Goal: Task Accomplishment & Management: Manage account settings

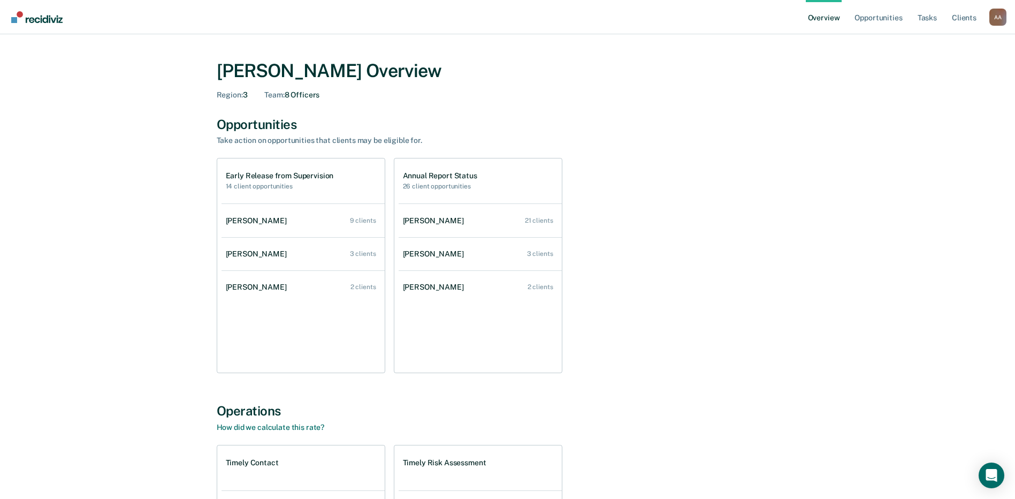
click at [508, 328] on div "Early Release from Supervision 14 client opportunities Alfred Kelly 9 clients C…" at bounding box center [508, 265] width 582 height 215
click at [508, 17] on link "Tasks" at bounding box center [928, 17] width 24 height 34
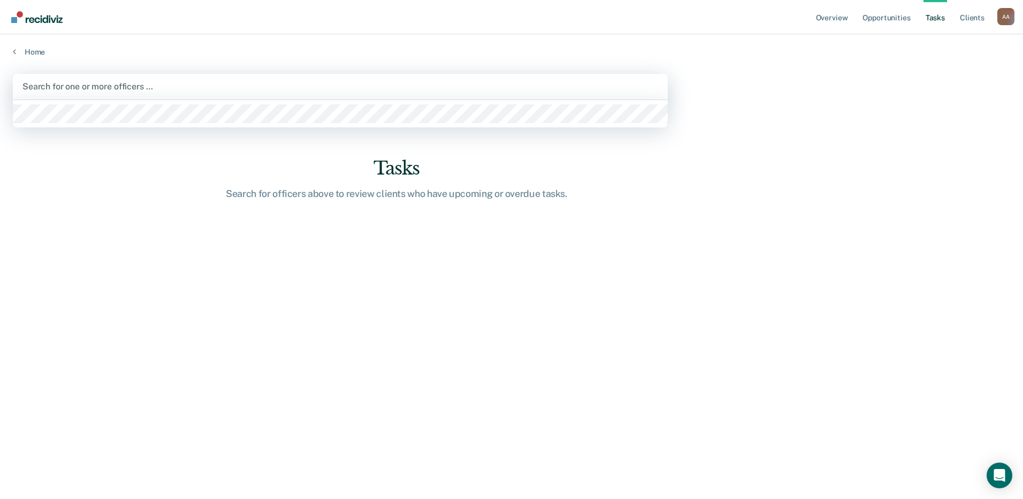
click at [176, 98] on div "Search for one or more officers …" at bounding box center [340, 87] width 655 height 26
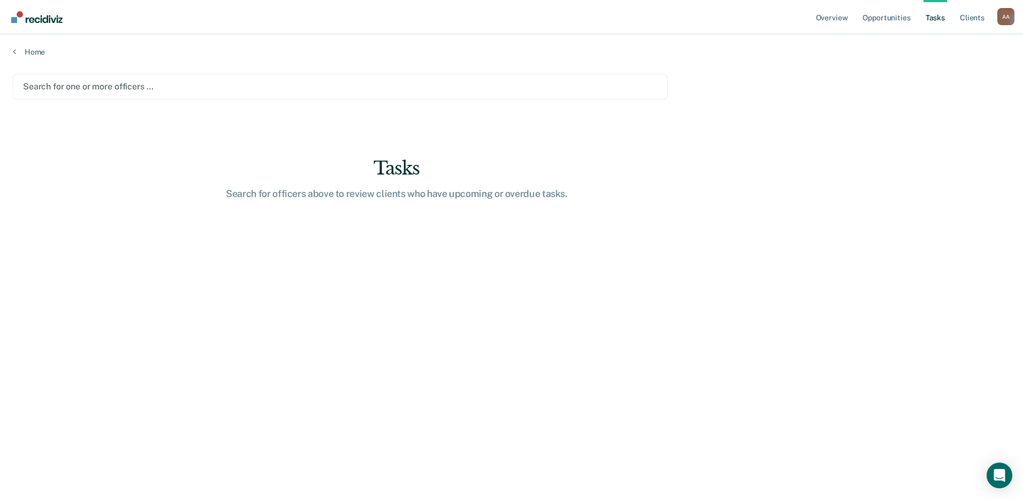
click at [170, 92] on div at bounding box center [340, 86] width 635 height 12
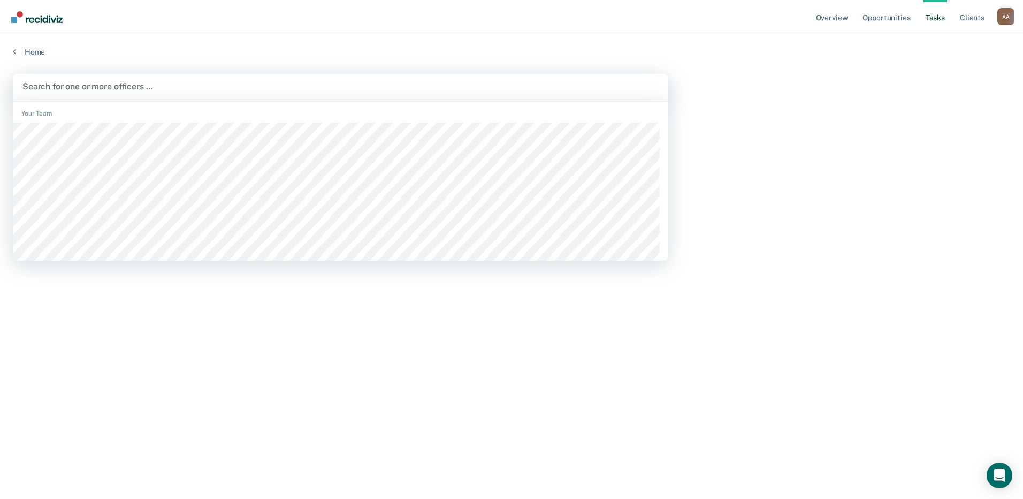
click at [118, 86] on div at bounding box center [340, 86] width 636 height 12
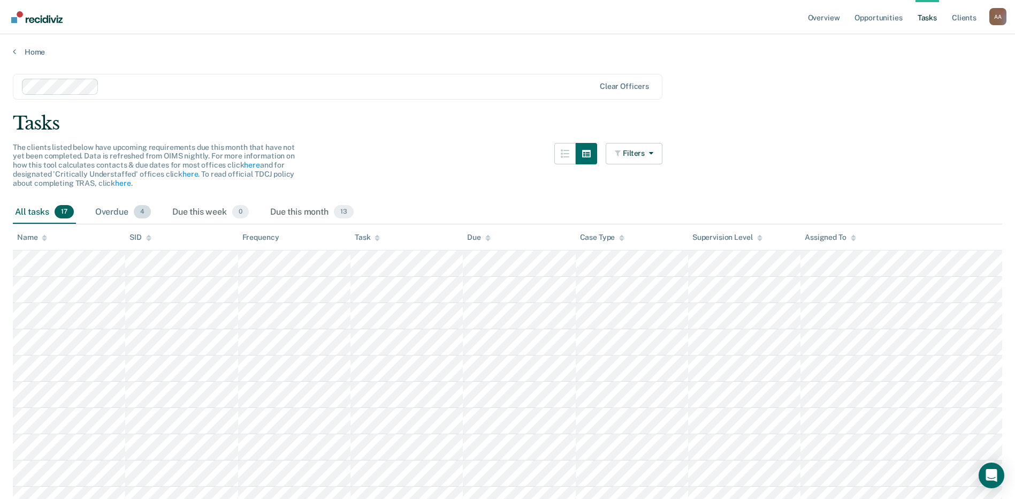
click at [113, 213] on div "Overdue 4" at bounding box center [123, 213] width 60 height 24
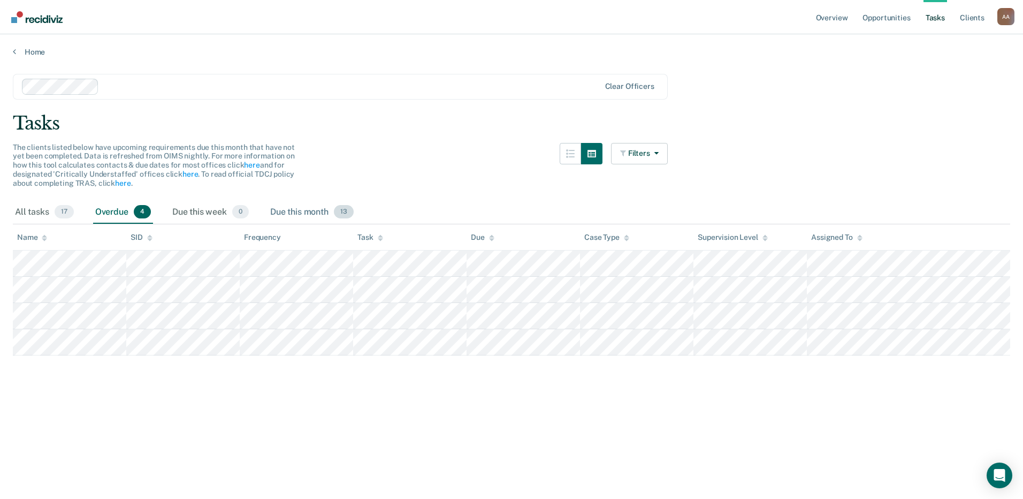
click at [320, 215] on div "Due this month 13" at bounding box center [312, 213] width 88 height 24
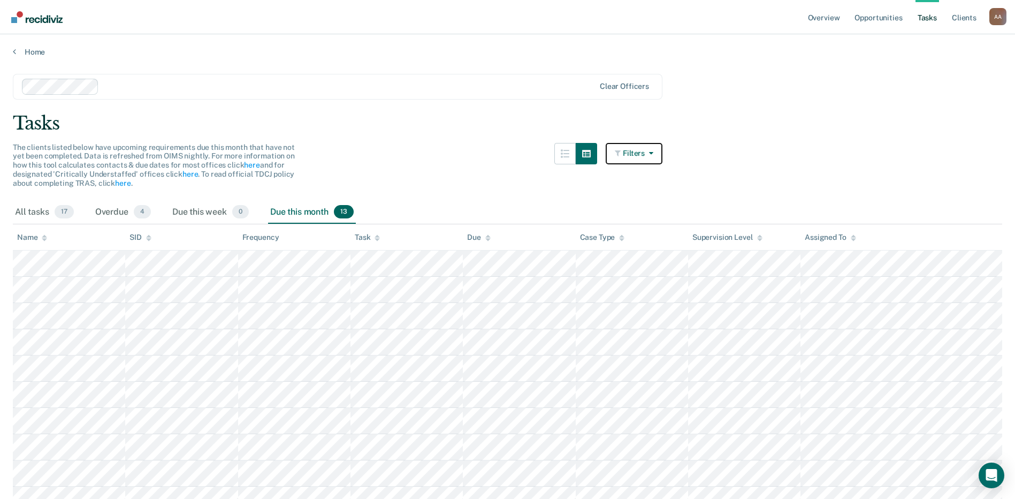
click at [508, 148] on button "Filters" at bounding box center [634, 153] width 57 height 21
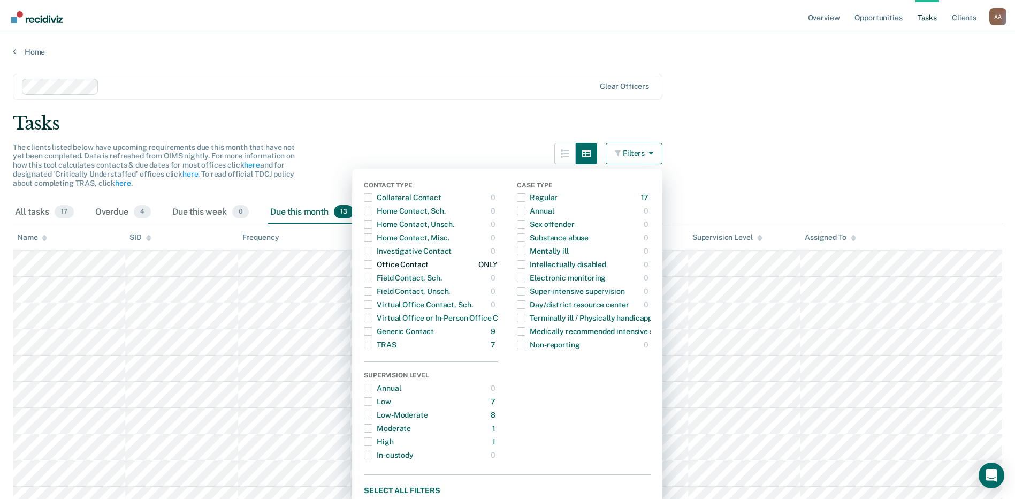
click at [378, 264] on div "Office Contact" at bounding box center [396, 264] width 65 height 17
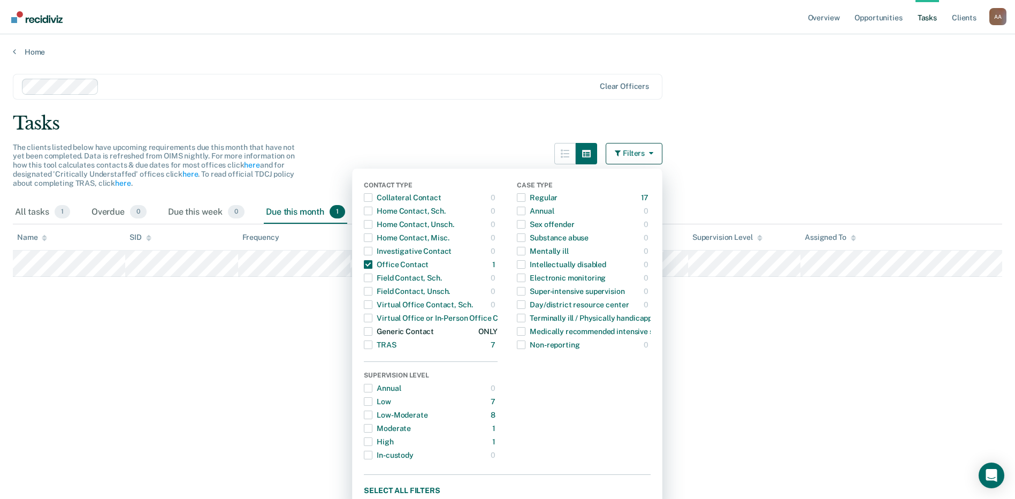
click at [373, 329] on span "button" at bounding box center [368, 331] width 9 height 9
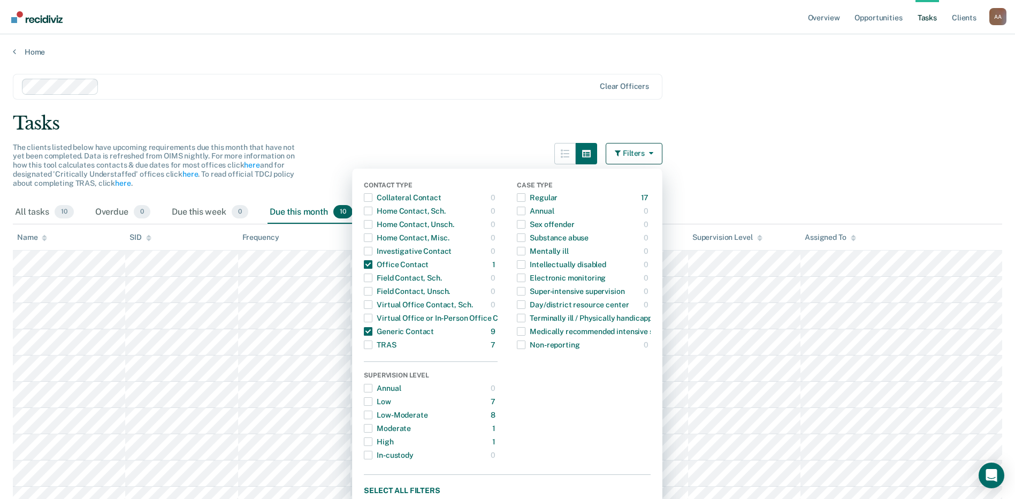
click at [508, 171] on main "Clear officers Tasks The clients listed below have upcoming requirements due th…" at bounding box center [507, 305] width 1015 height 496
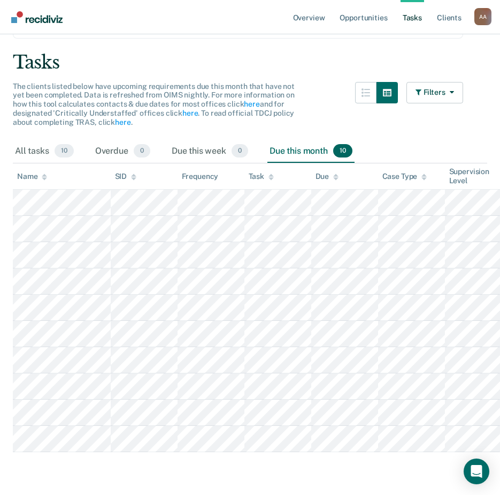
scroll to position [111, 0]
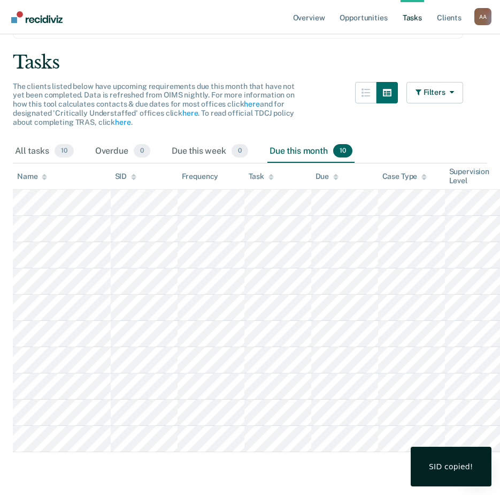
click at [188, 453] on main "Clear officers Tasks The clients listed below have upcoming requirements due th…" at bounding box center [250, 244] width 500 height 496
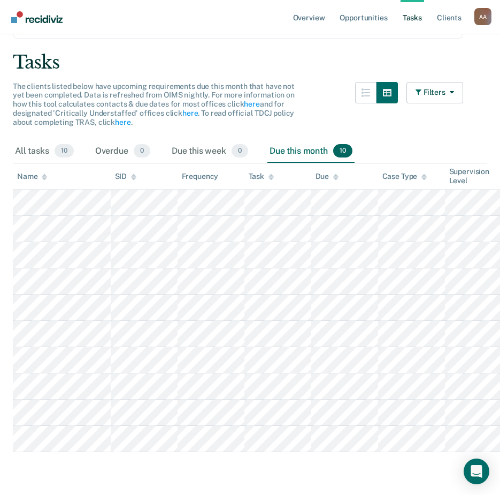
click at [274, 477] on main "Clear officers Tasks The clients listed below have upcoming requirements due th…" at bounding box center [250, 244] width 500 height 496
drag, startPoint x: 274, startPoint y: 477, endPoint x: 200, endPoint y: 473, distance: 74.0
click at [200, 473] on main "Clear officers Tasks The clients listed below have upcoming requirements due th…" at bounding box center [250, 244] width 500 height 496
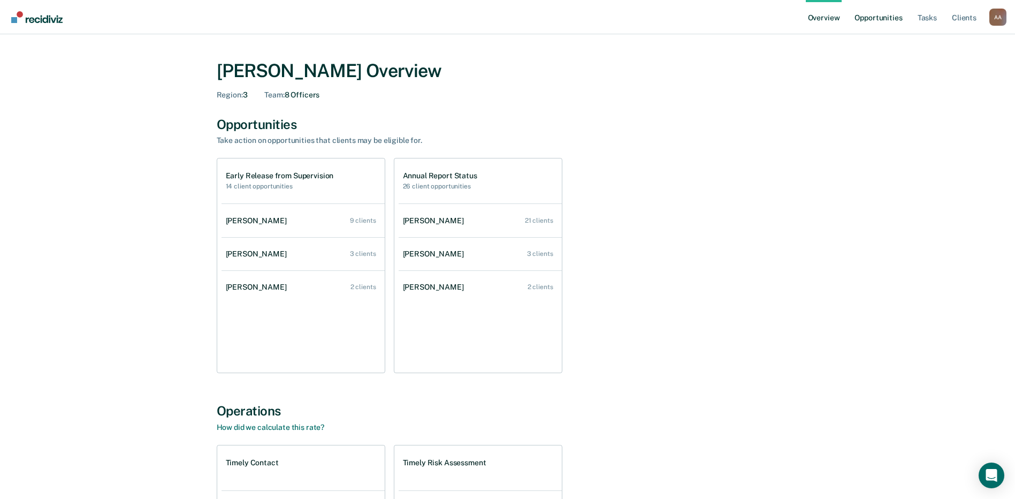
click at [508, 14] on link "Opportunities" at bounding box center [879, 17] width 52 height 34
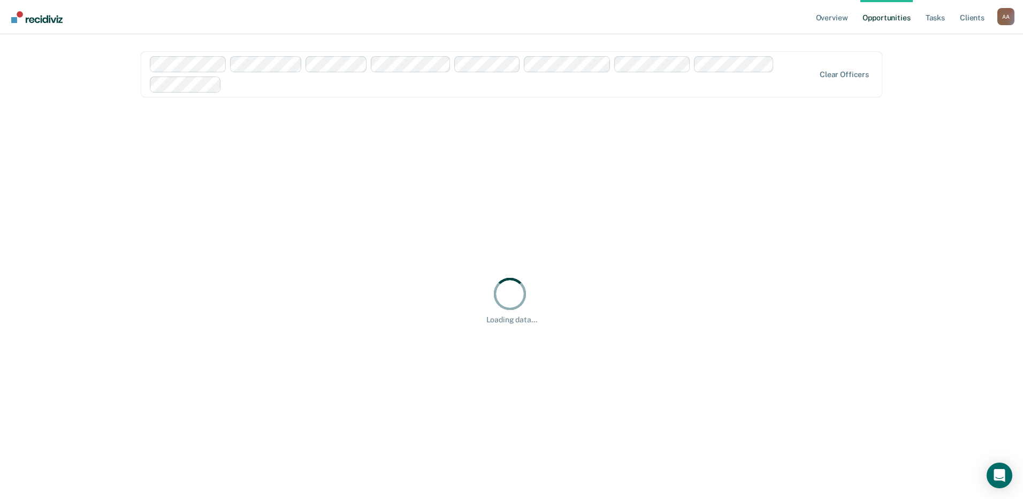
click at [508, 63] on div "Clear officers" at bounding box center [512, 74] width 742 height 46
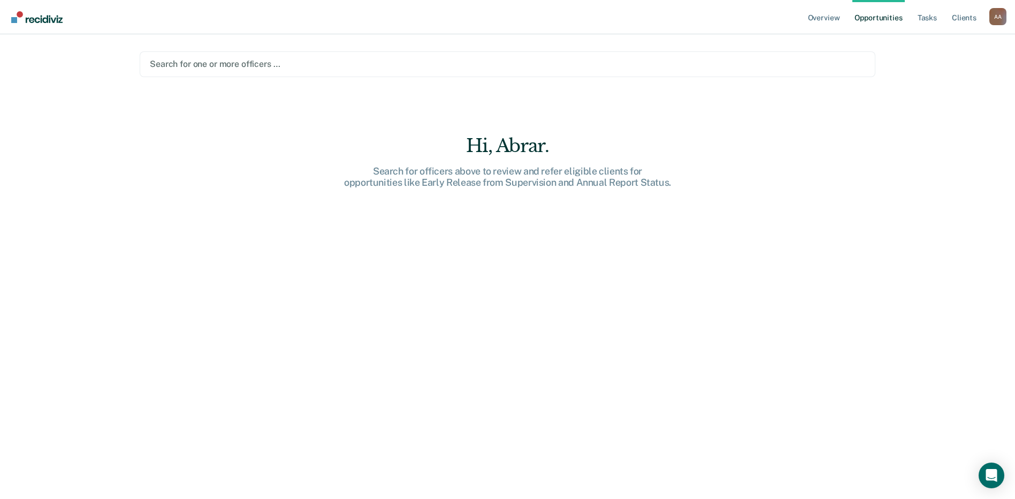
click at [190, 64] on div at bounding box center [508, 64] width 716 height 12
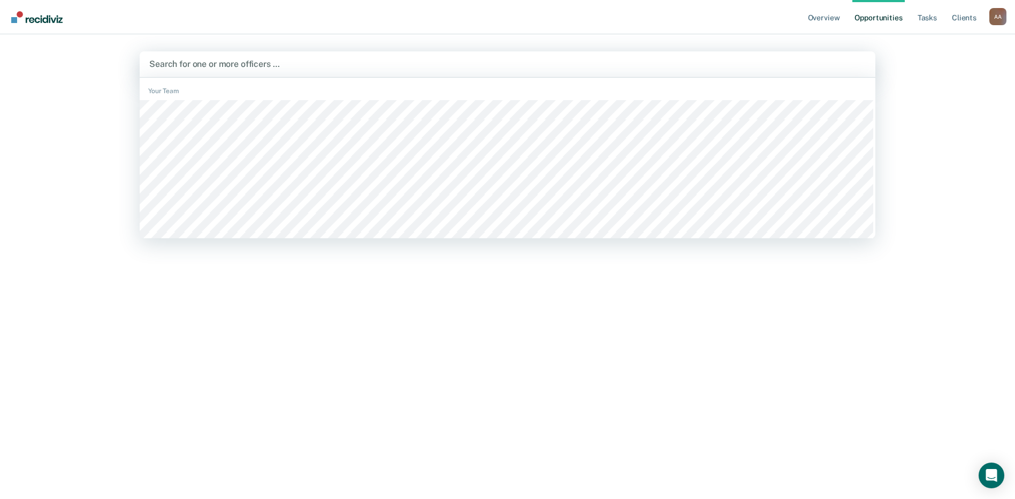
click at [190, 64] on div at bounding box center [507, 64] width 717 height 12
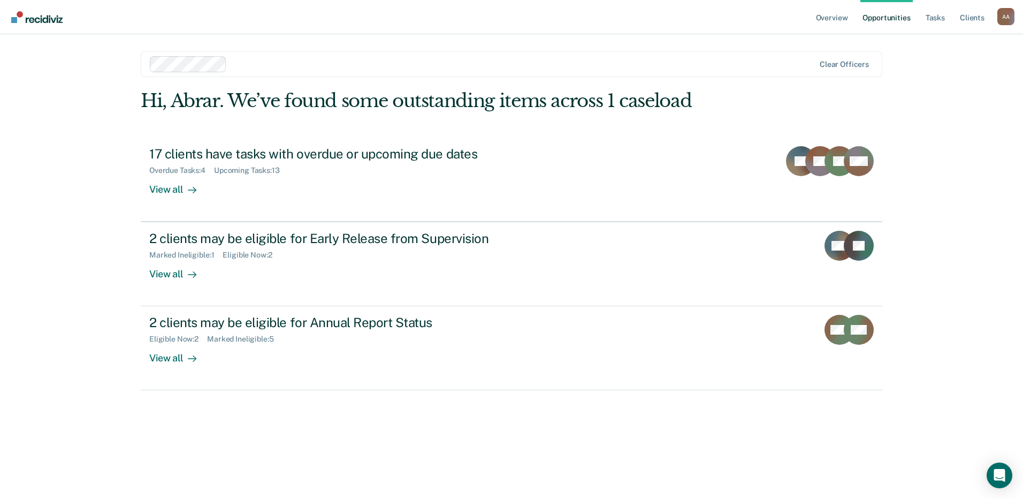
click at [508, 26] on div "Abrar Ahmed A A Profile How it works Log Out" at bounding box center [1006, 18] width 17 height 20
click at [508, 19] on div "A A" at bounding box center [1006, 16] width 17 height 17
click at [508, 71] on link "Log Out" at bounding box center [963, 70] width 86 height 9
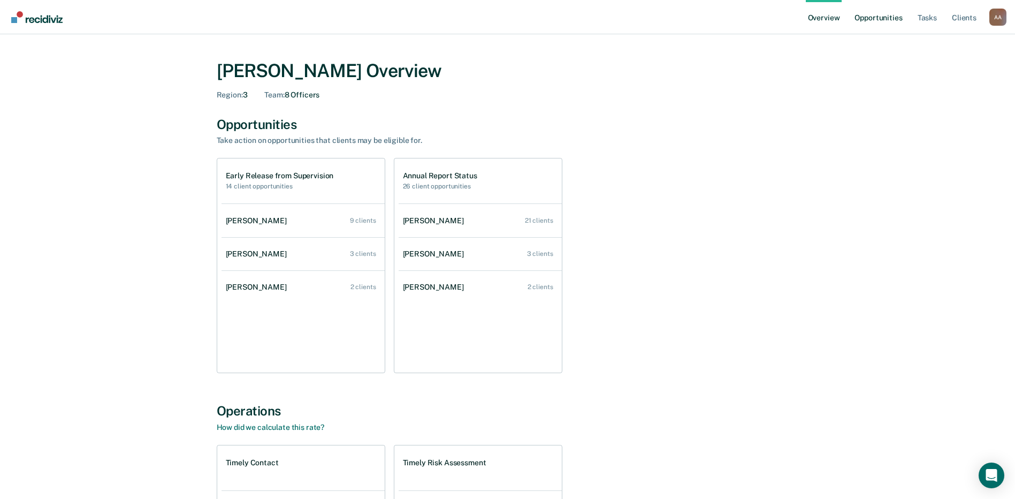
click at [884, 12] on link "Opportunities" at bounding box center [879, 17] width 52 height 34
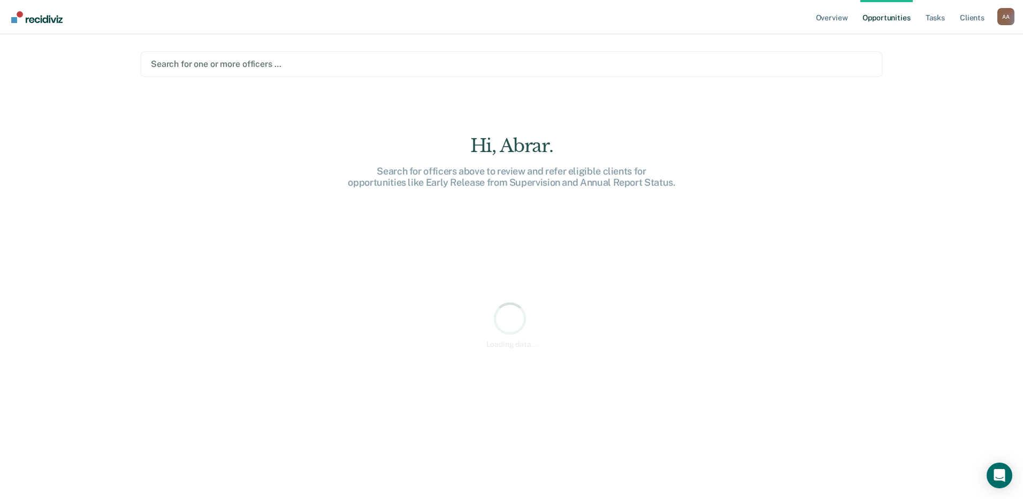
click at [225, 67] on div at bounding box center [511, 64] width 721 height 12
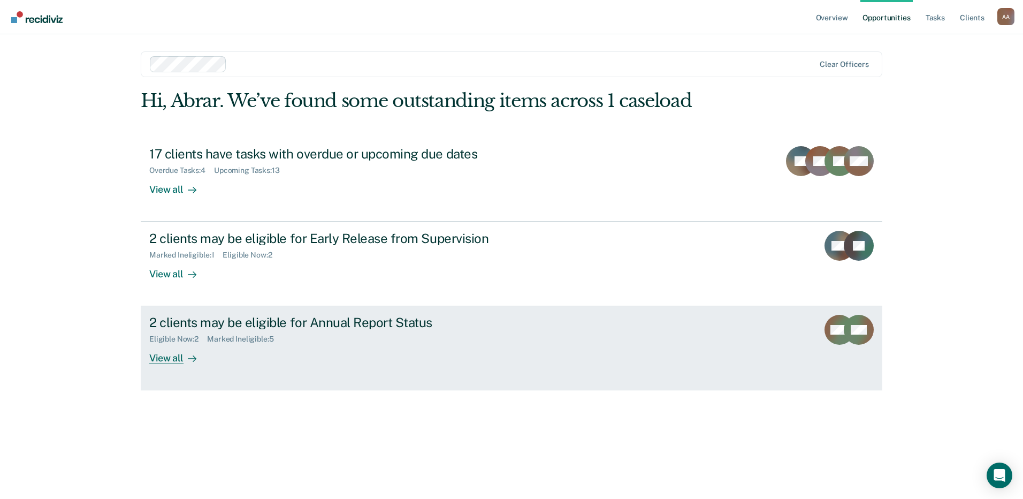
click at [177, 359] on div "View all" at bounding box center [179, 354] width 60 height 21
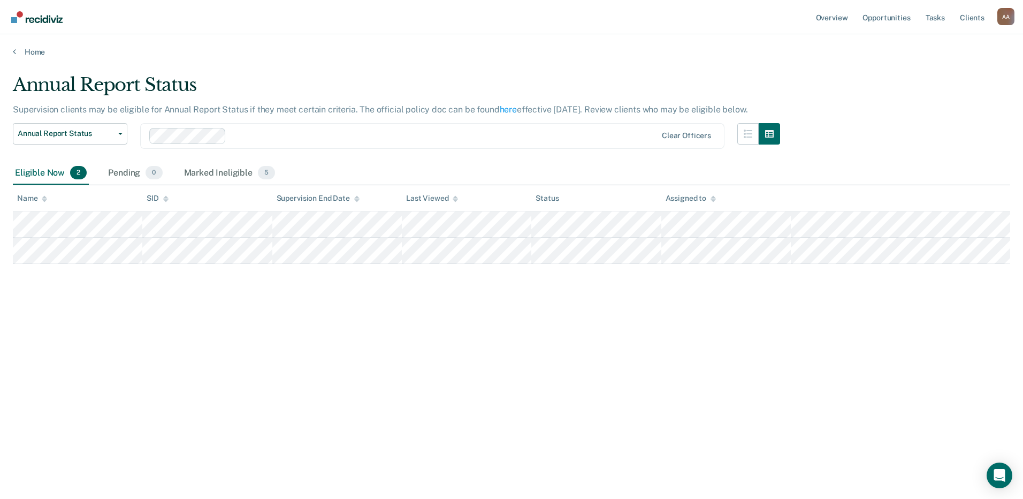
click at [70, 338] on div "Annual Report Status Supervision clients may be eligible for Annual Report Stat…" at bounding box center [512, 246] width 998 height 345
drag, startPoint x: 417, startPoint y: 345, endPoint x: 369, endPoint y: 334, distance: 49.3
click at [402, 340] on div "Annual Report Status Supervision clients may be eligible for Annual Report Stat…" at bounding box center [512, 246] width 998 height 345
click at [104, 351] on div "Annual Report Status Supervision clients may be eligible for Annual Report Stat…" at bounding box center [512, 246] width 998 height 345
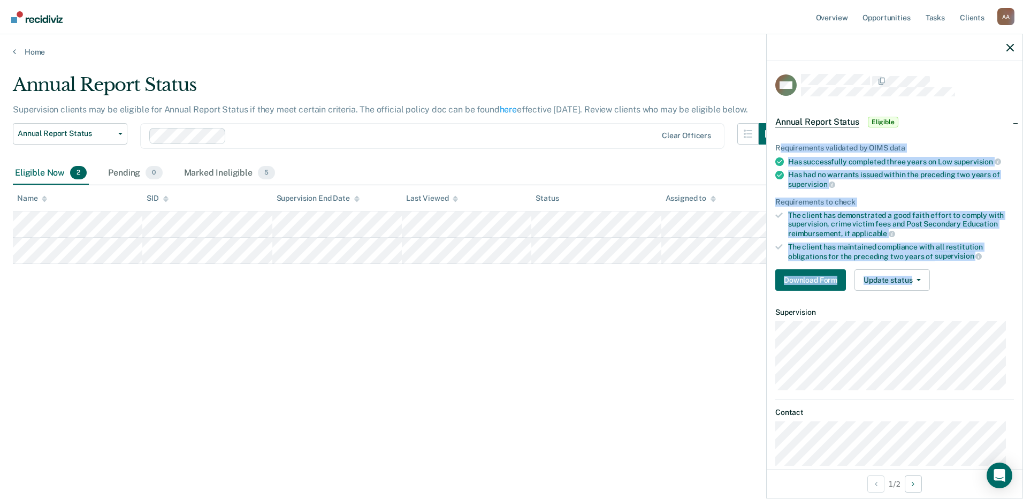
drag, startPoint x: 777, startPoint y: 149, endPoint x: 970, endPoint y: 278, distance: 232.0
click at [970, 278] on div "Requirements validated by OIMS data Has successfully completed three years on L…" at bounding box center [895, 212] width 256 height 173
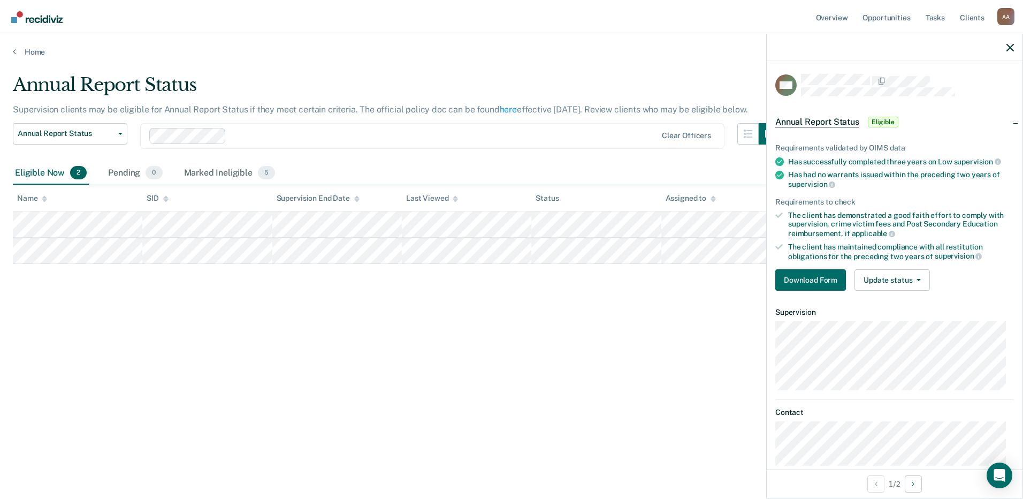
drag, startPoint x: 970, startPoint y: 278, endPoint x: 950, endPoint y: 299, distance: 29.1
click at [950, 299] on article "WM Annual Report Status Eligible Requirements validated by OIMS data Has succes…" at bounding box center [895, 270] width 239 height 392
click at [877, 181] on div "Has had no warrants issued within the preceding two years of supervision" at bounding box center [901, 179] width 226 height 18
drag, startPoint x: 786, startPoint y: 158, endPoint x: 846, endPoint y: 181, distance: 64.2
click at [846, 181] on ul "Requirements validated by OIMS data Has successfully completed three years on L…" at bounding box center [895, 201] width 239 height 117
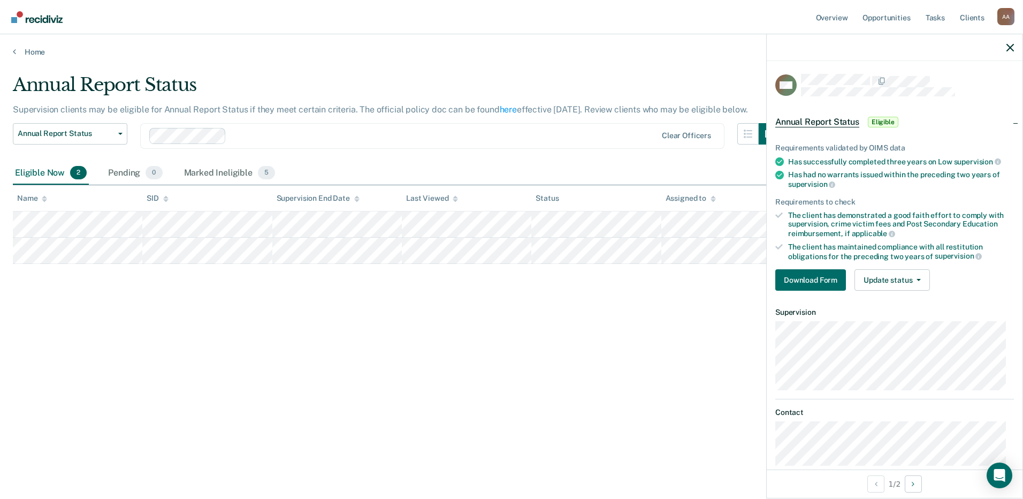
drag, startPoint x: 846, startPoint y: 181, endPoint x: 901, endPoint y: 191, distance: 55.4
click at [901, 191] on ul "Requirements validated by OIMS data Has successfully completed three years on L…" at bounding box center [895, 201] width 239 height 117
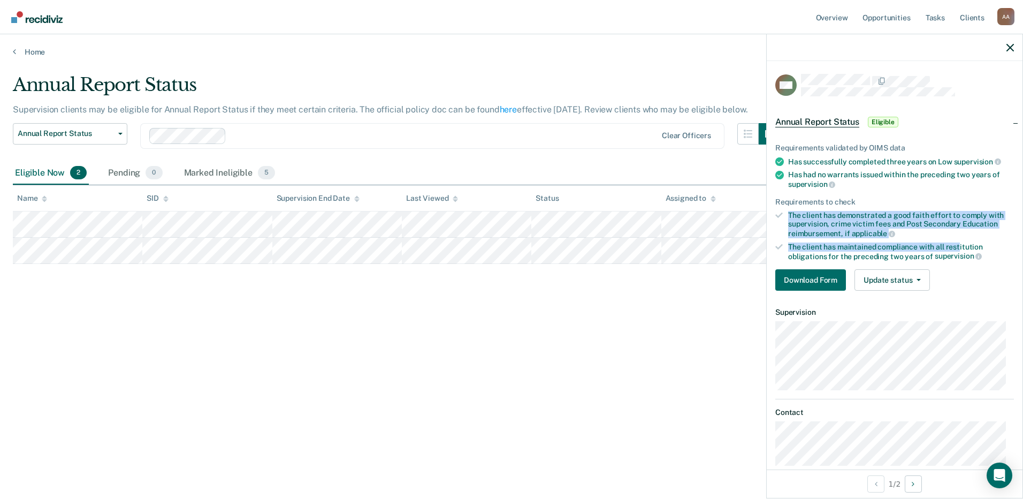
drag, startPoint x: 820, startPoint y: 208, endPoint x: 959, endPoint y: 250, distance: 145.3
click at [959, 250] on ul "Requirements validated by OIMS data Has successfully completed three years on L…" at bounding box center [895, 201] width 239 height 117
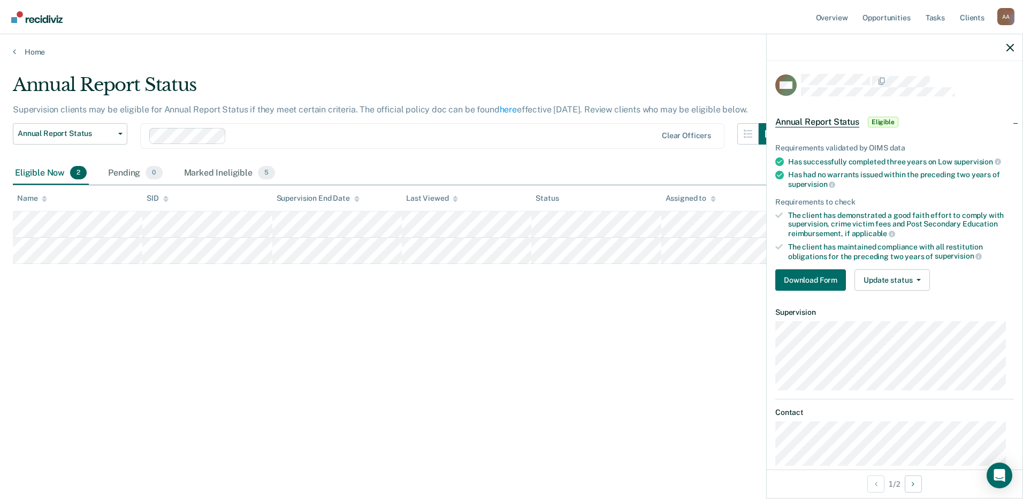
click at [824, 203] on div "Requirements to check" at bounding box center [895, 202] width 239 height 9
drag, startPoint x: 843, startPoint y: 152, endPoint x: 898, endPoint y: 148, distance: 54.8
click at [898, 148] on ul "Requirements validated by OIMS data Has successfully completed three years on L…" at bounding box center [895, 201] width 239 height 117
drag, startPoint x: 898, startPoint y: 148, endPoint x: 877, endPoint y: 148, distance: 20.9
click at [877, 148] on div "Requirements validated by OIMS data" at bounding box center [895, 147] width 239 height 9
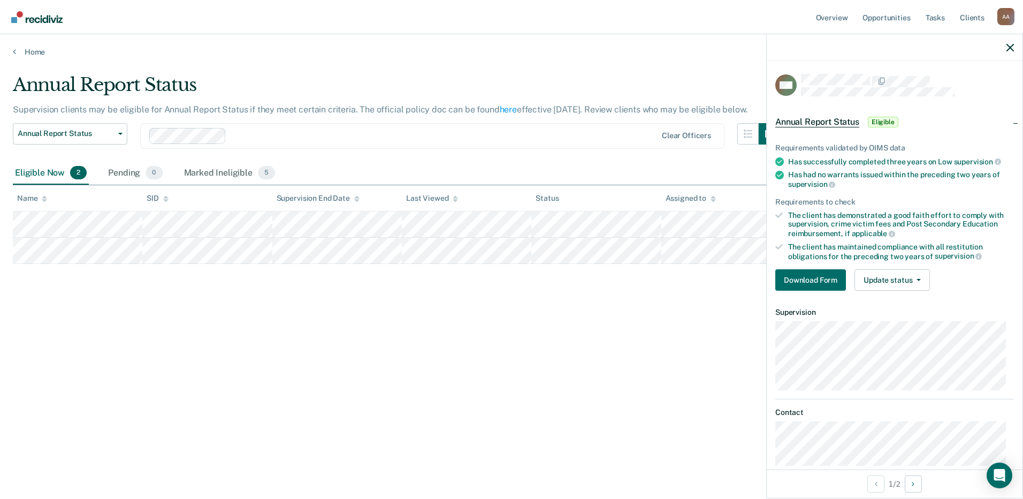
click at [983, 177] on div "Has had no warrants issued within the preceding two years of supervision" at bounding box center [901, 179] width 226 height 18
click at [363, 381] on div "Annual Report Status Supervision clients may be eligible for Annual Report Stat…" at bounding box center [512, 246] width 998 height 345
click at [818, 276] on button "Download Form" at bounding box center [811, 279] width 71 height 21
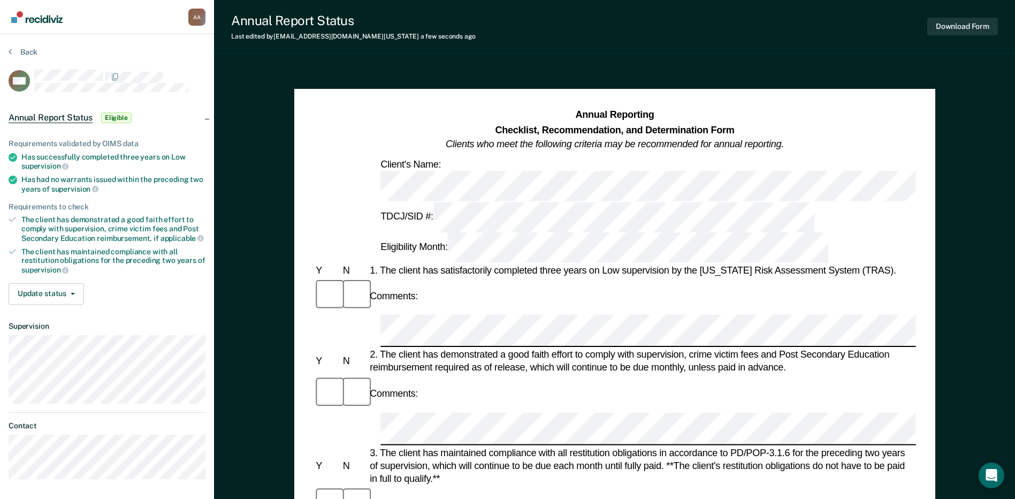
scroll to position [0, 2]
click at [439, 486] on div "Comments:" at bounding box center [610, 504] width 602 height 36
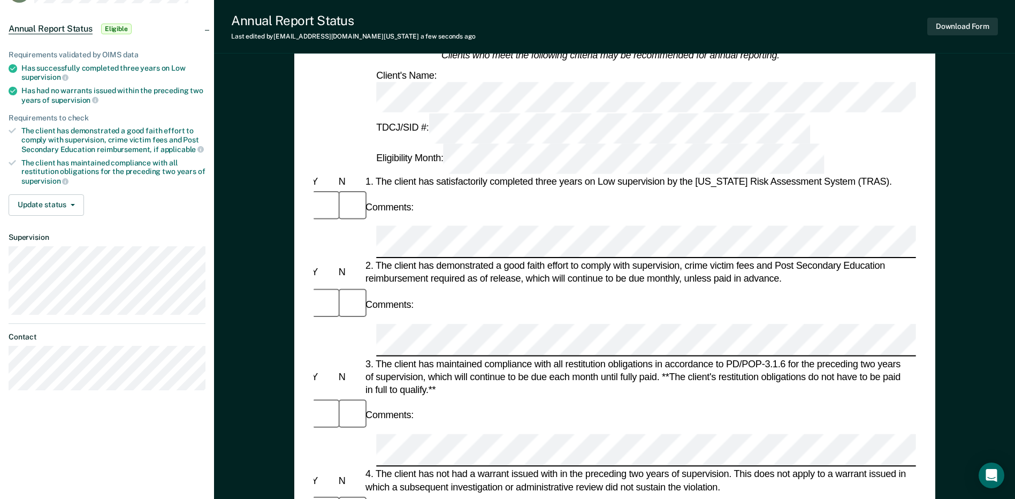
scroll to position [81, 0]
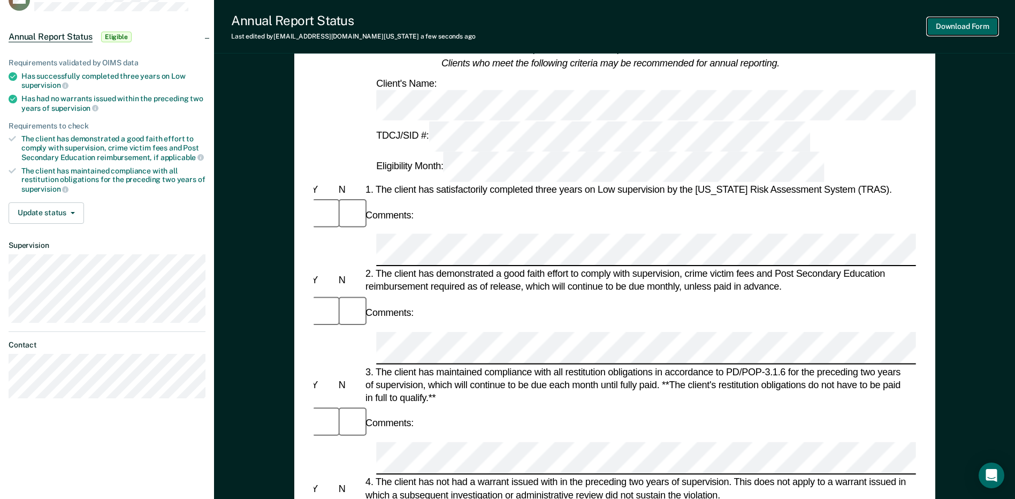
click at [950, 29] on button "Download Form" at bounding box center [963, 27] width 71 height 18
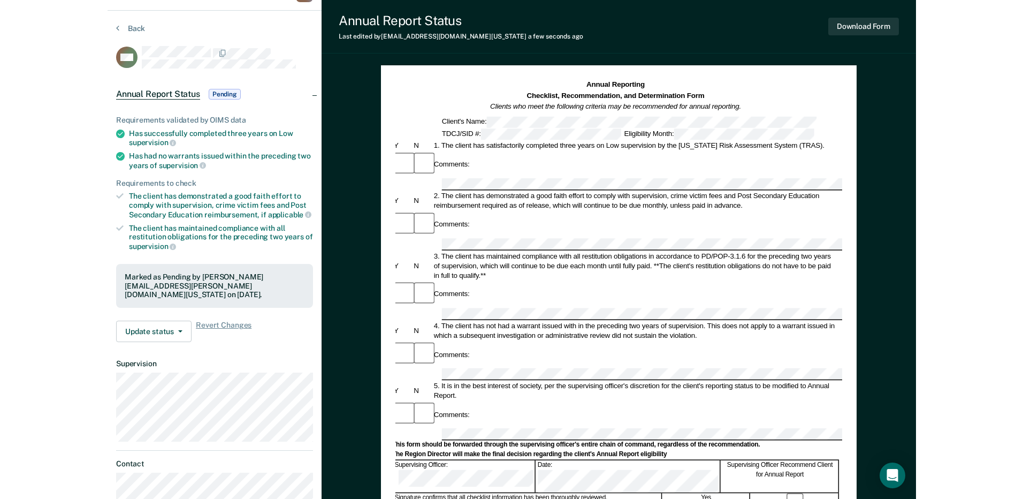
scroll to position [0, 0]
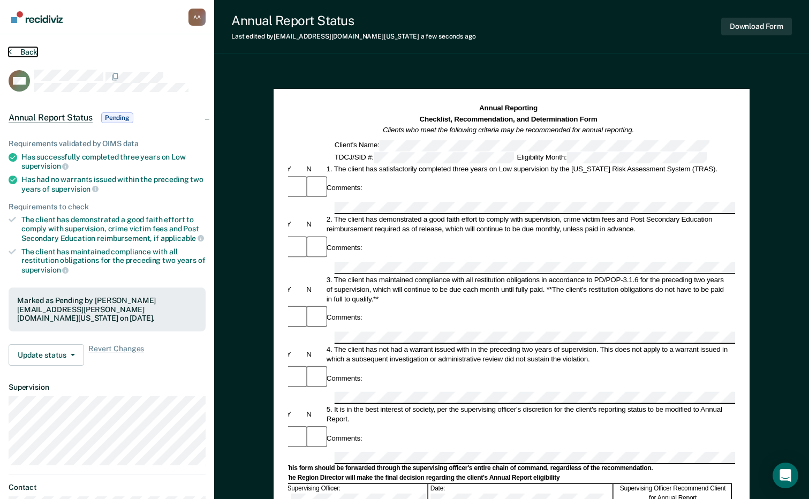
click at [11, 48] on icon at bounding box center [10, 51] width 3 height 9
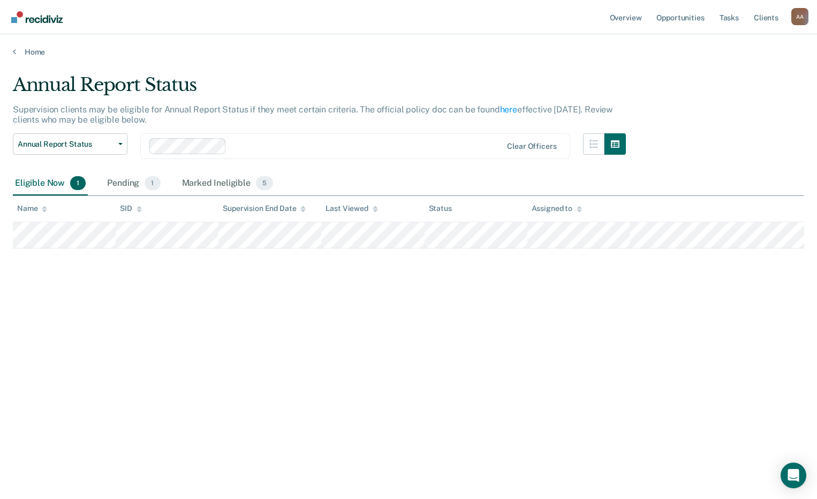
click at [207, 314] on div "Annual Report Status Supervision clients may be eligible for Annual Report Stat…" at bounding box center [408, 246] width 791 height 345
click at [454, 291] on div "Annual Report Status Supervision clients may be eligible for Annual Report Stat…" at bounding box center [408, 246] width 791 height 345
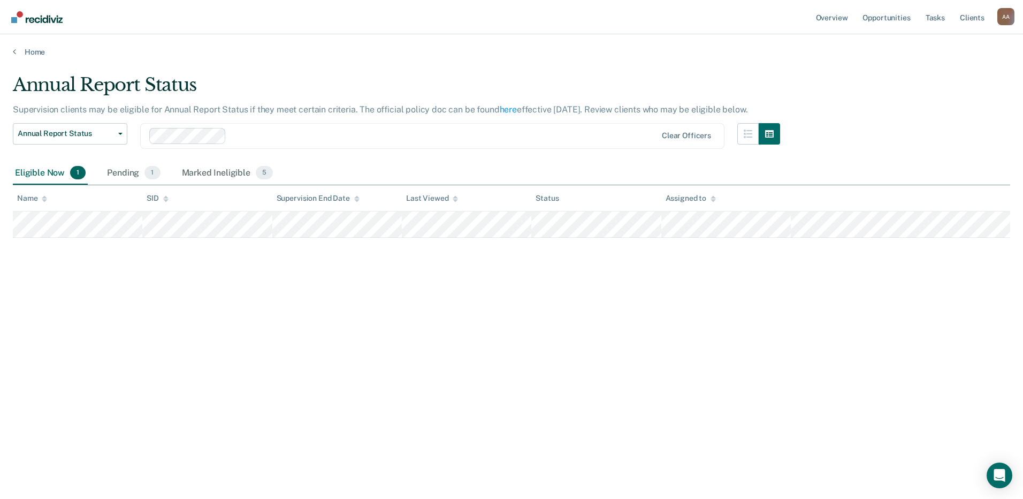
click at [750, 312] on div "Annual Report Status Supervision clients may be eligible for Annual Report Stat…" at bounding box center [512, 246] width 998 height 345
drag, startPoint x: 488, startPoint y: 322, endPoint x: 409, endPoint y: 326, distance: 78.8
click at [487, 322] on div "Annual Report Status Supervision clients may be eligible for Annual Report Stat…" at bounding box center [512, 246] width 998 height 345
click at [149, 290] on div "Annual Report Status Supervision clients may be eligible for Annual Report Stat…" at bounding box center [512, 246] width 998 height 345
click at [87, 139] on button "Annual Report Status" at bounding box center [70, 133] width 115 height 21
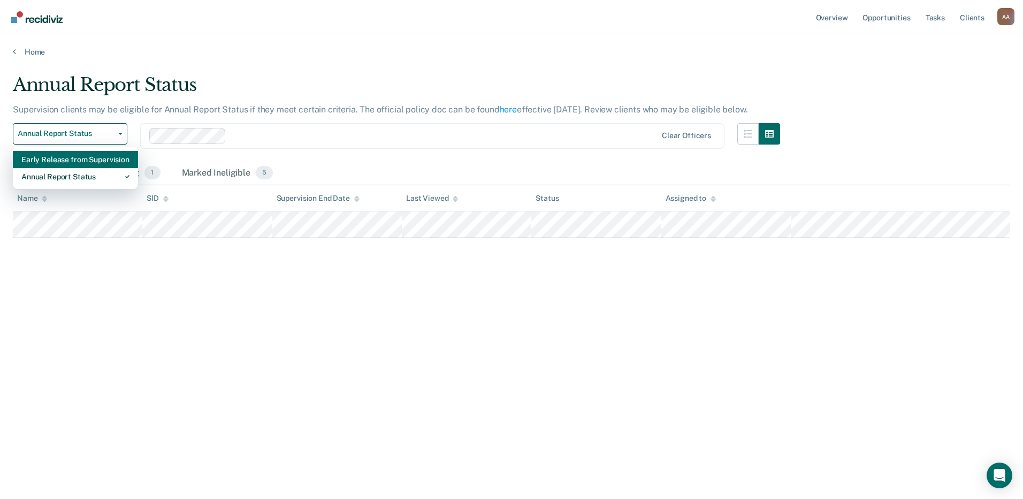
click at [82, 161] on div "Early Release from Supervision" at bounding box center [75, 159] width 108 height 17
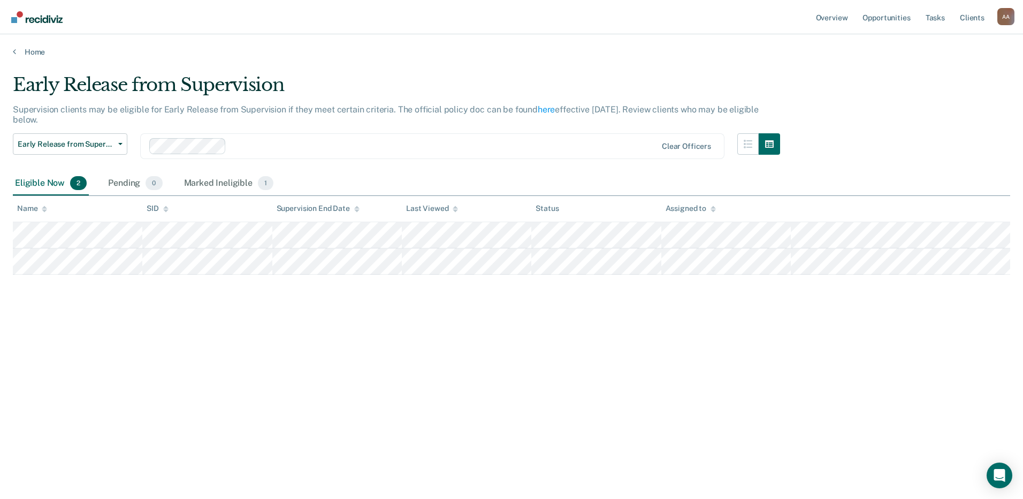
click at [107, 323] on div "Early Release from Supervision Supervision clients may be eligible for Early Re…" at bounding box center [512, 246] width 998 height 345
click at [233, 185] on div "Marked Ineligible 1" at bounding box center [229, 184] width 94 height 24
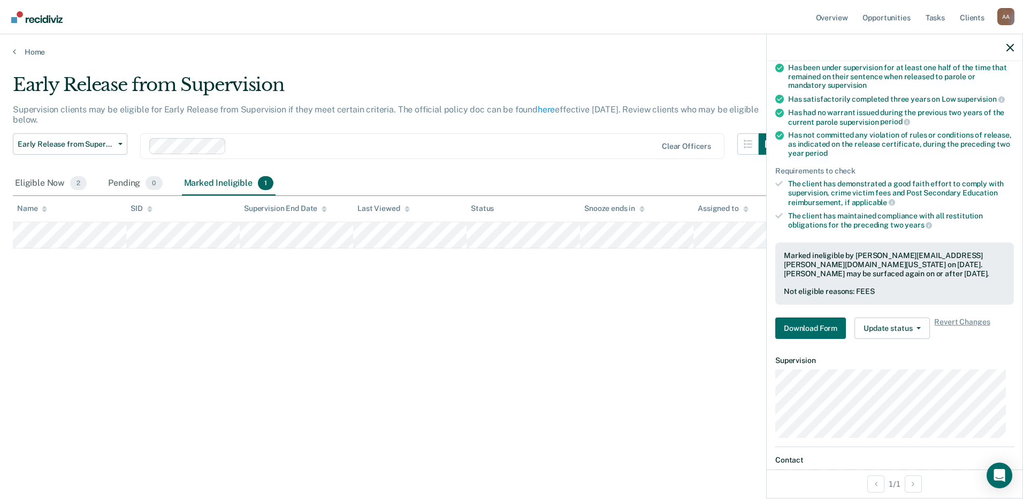
scroll to position [107, 0]
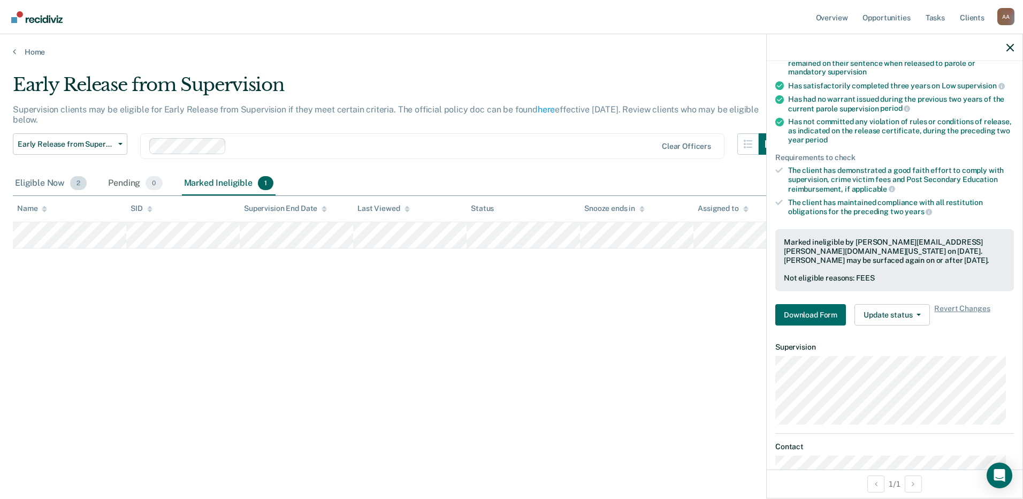
click at [55, 185] on div "Eligible Now 2" at bounding box center [51, 184] width 76 height 24
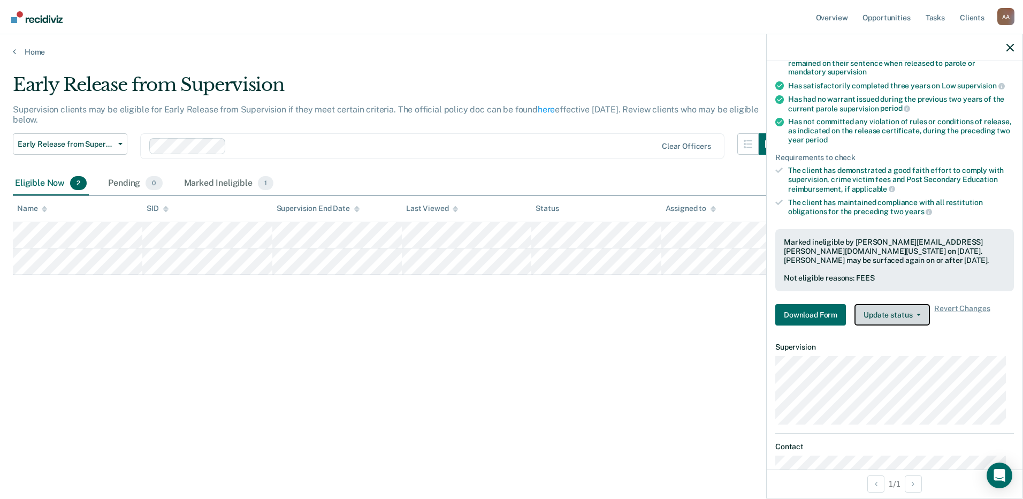
click at [879, 309] on button "Update status" at bounding box center [892, 314] width 75 height 21
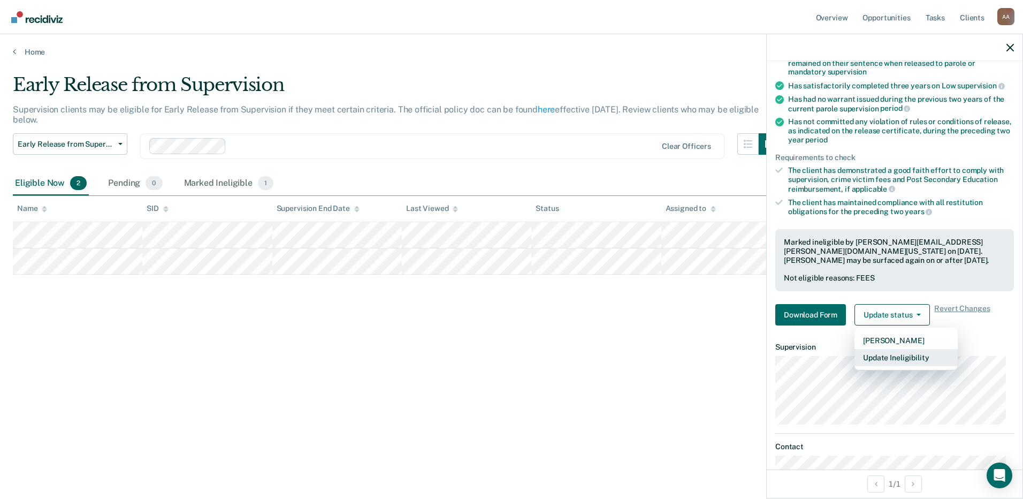
click at [914, 354] on button "Update Ineligibility" at bounding box center [906, 357] width 103 height 17
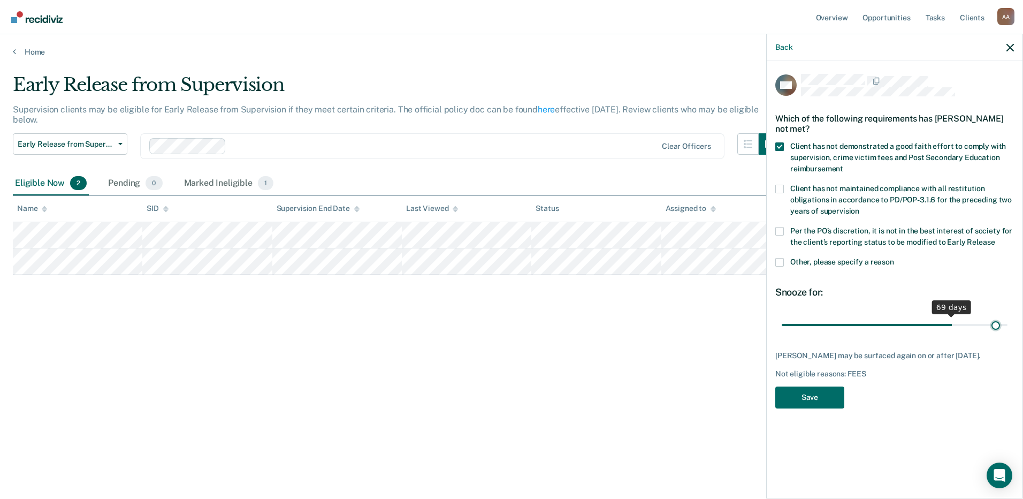
type input "90"
drag, startPoint x: 1002, startPoint y: 326, endPoint x: 1025, endPoint y: 320, distance: 23.2
click at [1008, 320] on input "range" at bounding box center [895, 324] width 226 height 19
click at [779, 147] on span at bounding box center [780, 146] width 9 height 9
click at [844, 165] on input "Client has not demonstrated a good faith effort to comply with supervision, cri…" at bounding box center [844, 165] width 0 height 0
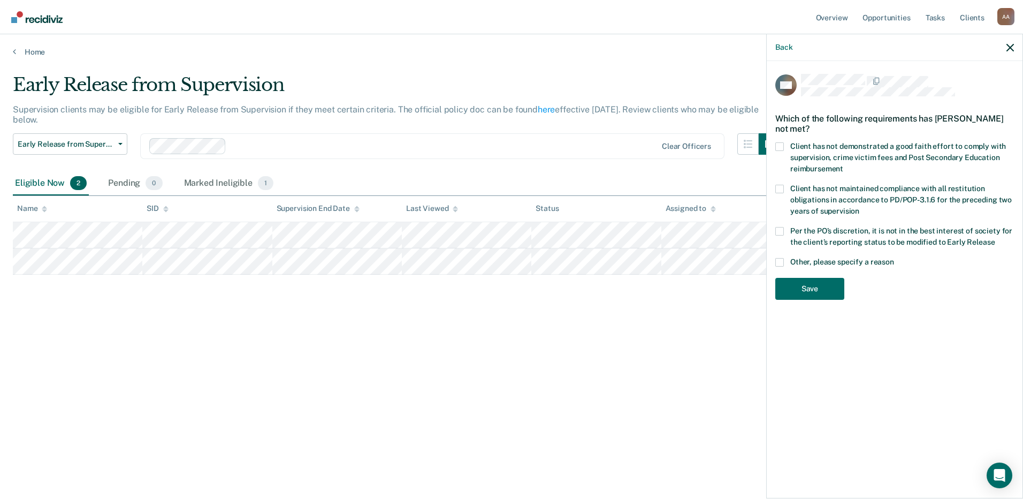
click at [784, 147] on label "Client has not demonstrated a good faith effort to comply with supervision, cri…" at bounding box center [895, 159] width 239 height 34
click at [844, 165] on input "Client has not demonstrated a good faith effort to comply with supervision, cri…" at bounding box center [844, 165] width 0 height 0
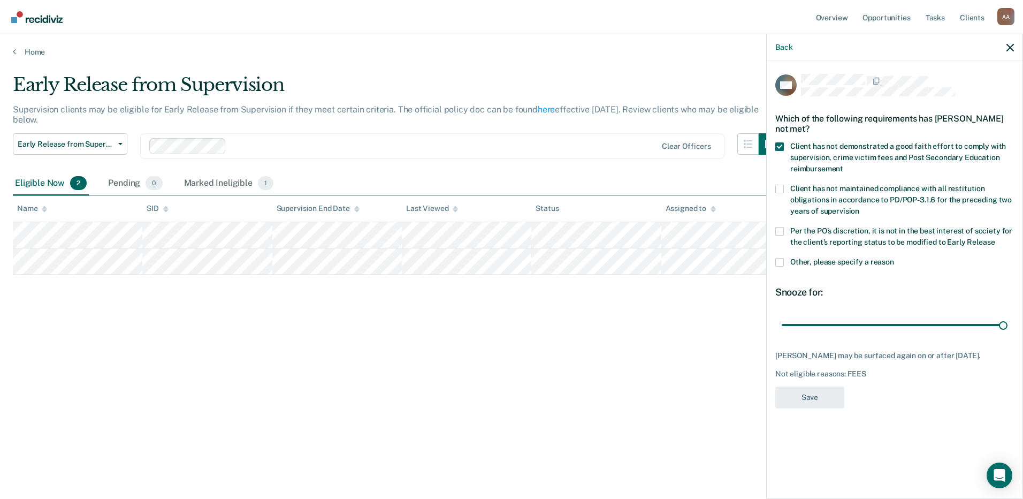
click at [781, 233] on span at bounding box center [780, 231] width 9 height 9
click at [995, 238] on input "Per the PO’s discretion, it is not in the best interest of society for the clie…" at bounding box center [995, 238] width 0 height 0
click at [779, 265] on span at bounding box center [780, 262] width 9 height 9
click at [894, 258] on input "Other, please specify a reason" at bounding box center [894, 258] width 0 height 0
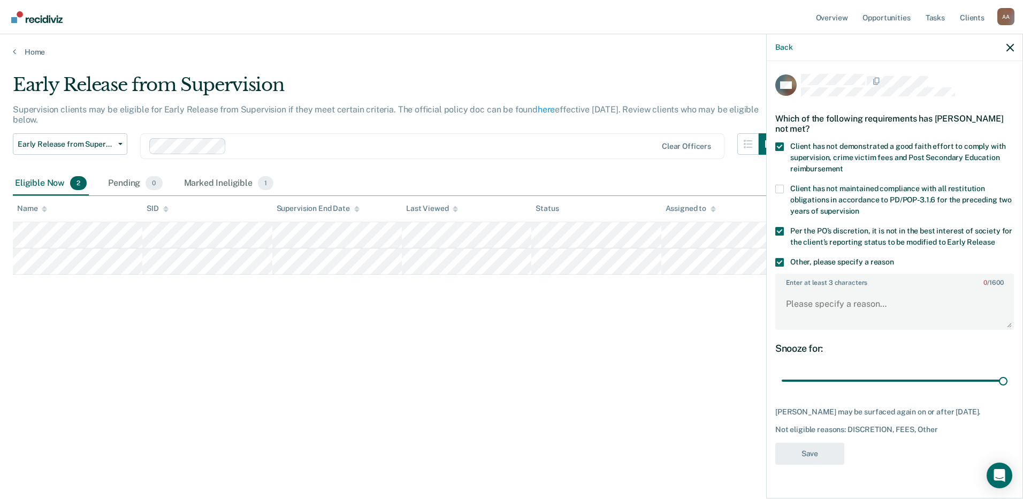
click at [778, 259] on span at bounding box center [780, 262] width 9 height 9
click at [894, 258] on input "Other, please specify a reason" at bounding box center [894, 258] width 0 height 0
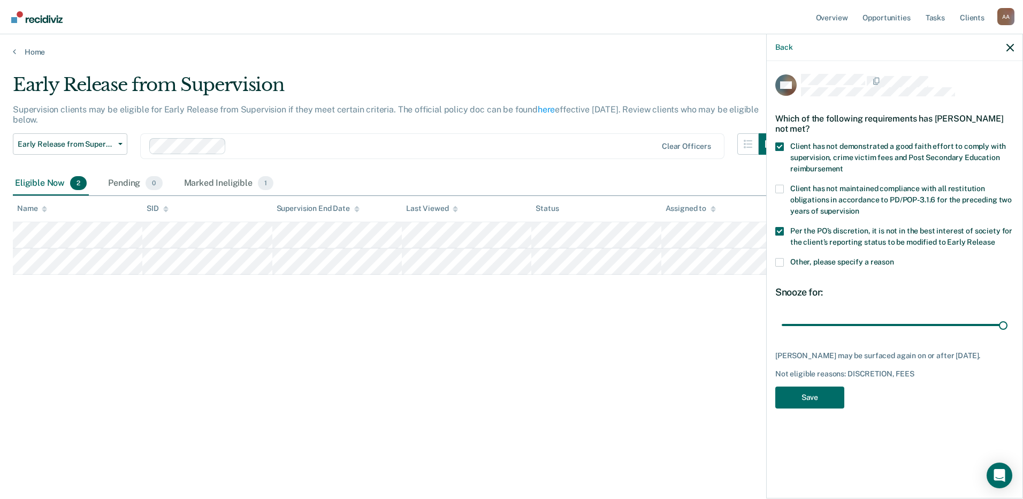
click at [777, 230] on span at bounding box center [780, 231] width 9 height 9
click at [995, 238] on input "Per the PO’s discretion, it is not in the best interest of society for the clie…" at bounding box center [995, 238] width 0 height 0
click at [656, 406] on div "Early Release from Supervision Supervision clients may be eligible for Early Re…" at bounding box center [512, 246] width 998 height 345
click at [1013, 50] on icon "button" at bounding box center [1010, 47] width 7 height 7
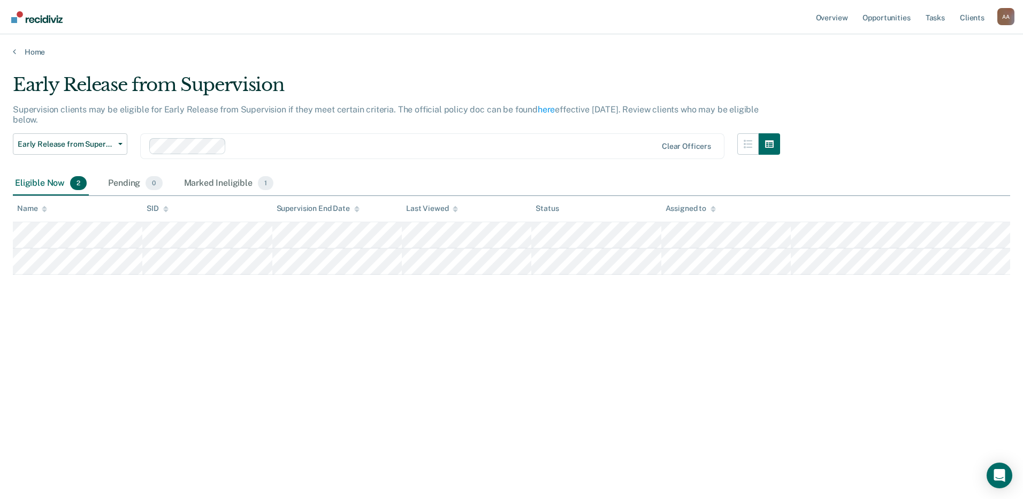
click at [792, 404] on div "Early Release from Supervision Supervision clients may be eligible for Early Re…" at bounding box center [512, 246] width 998 height 345
click at [232, 191] on div "Marked Ineligible 1" at bounding box center [229, 184] width 94 height 24
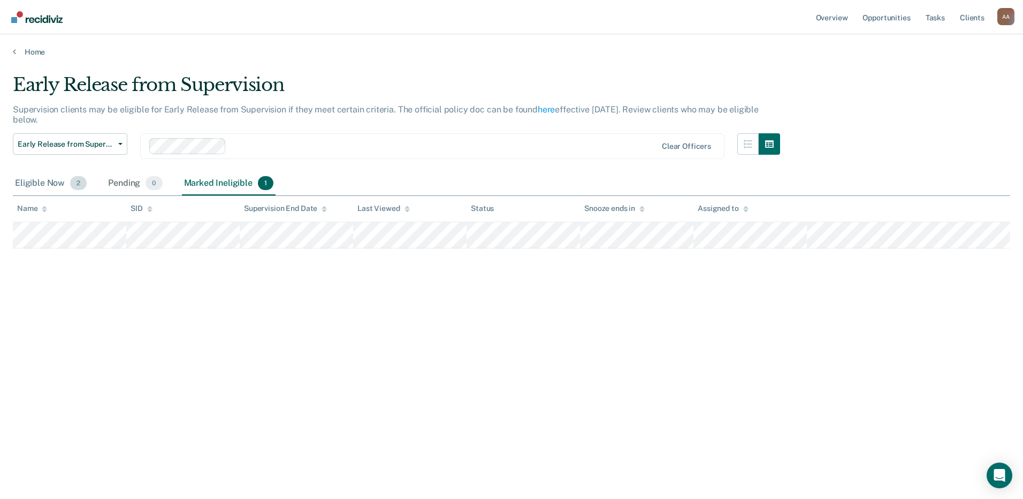
click at [36, 186] on div "Eligible Now 2" at bounding box center [51, 184] width 76 height 24
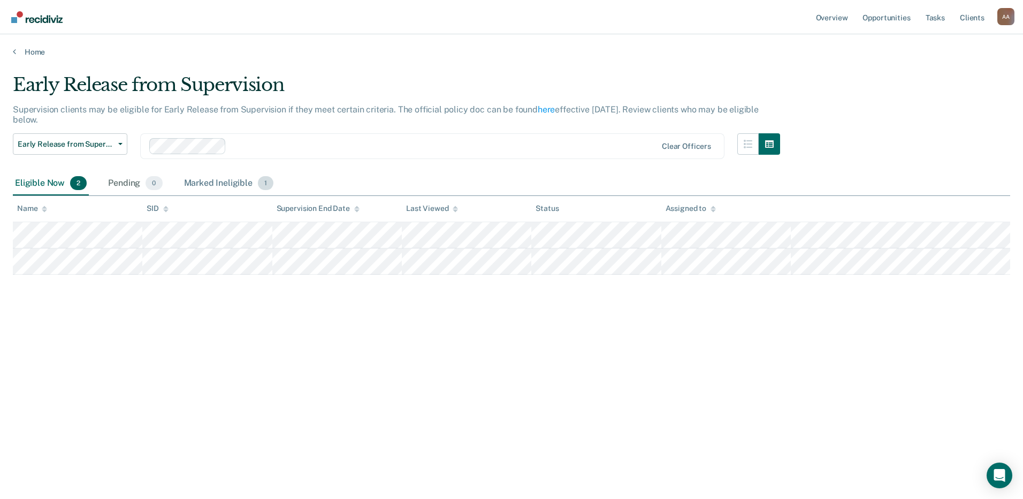
click at [216, 187] on div "Marked Ineligible 1" at bounding box center [229, 184] width 94 height 24
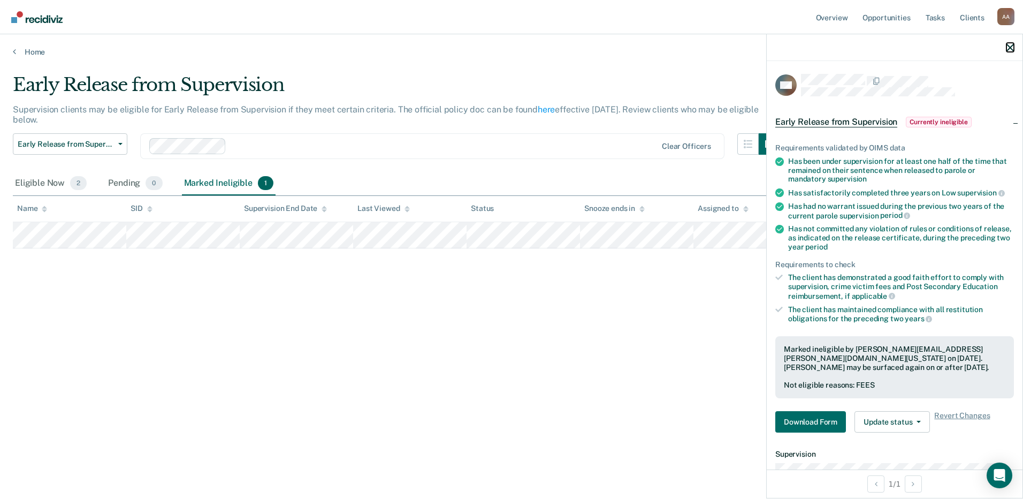
click at [1007, 45] on icon "button" at bounding box center [1010, 47] width 7 height 7
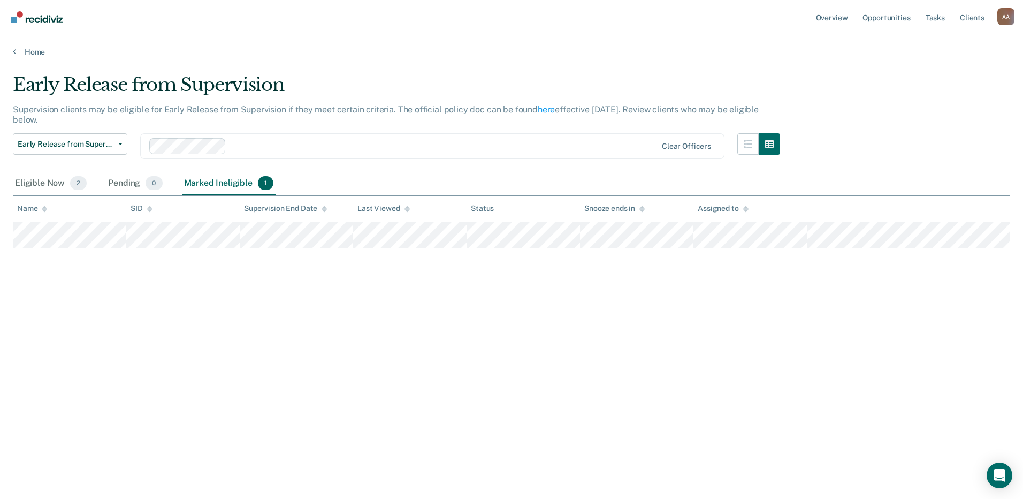
click at [338, 389] on div "Early Release from Supervision Supervision clients may be eligible for Early Re…" at bounding box center [512, 246] width 998 height 345
click at [226, 311] on div "Early Release from Supervision Supervision clients may be eligible for Early Re…" at bounding box center [512, 246] width 998 height 345
click at [210, 360] on div "Early Release from Supervision Supervision clients may be eligible for Early Re…" at bounding box center [512, 246] width 998 height 345
click at [52, 183] on div "Eligible Now 2" at bounding box center [51, 184] width 76 height 24
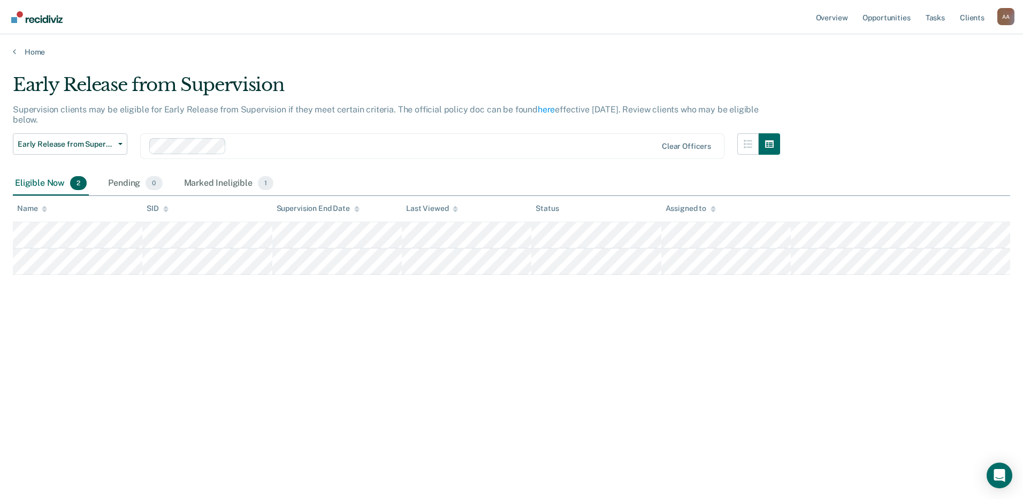
drag, startPoint x: 335, startPoint y: 324, endPoint x: 334, endPoint y: 336, distance: 11.8
click at [334, 327] on div "Early Release from Supervision Supervision clients may be eligible for Early Re…" at bounding box center [512, 246] width 998 height 345
click at [323, 336] on div "Early Release from Supervision Supervision clients may be eligible for Early Re…" at bounding box center [512, 246] width 998 height 345
click at [220, 315] on div "Early Release from Supervision Supervision clients may be eligible for Early Re…" at bounding box center [512, 246] width 998 height 345
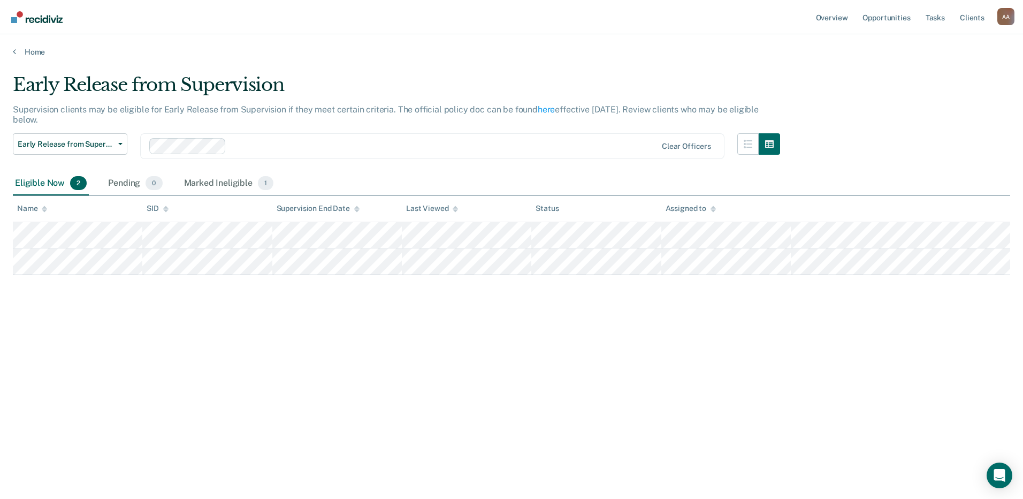
click at [205, 358] on div "Early Release from Supervision Supervision clients may be eligible for Early Re…" at bounding box center [512, 246] width 998 height 345
click at [201, 372] on div "Early Release from Supervision Supervision clients may be eligible for Early Re…" at bounding box center [512, 246] width 998 height 345
click at [487, 345] on div "Early Release from Supervision Supervision clients may be eligible for Early Re…" at bounding box center [512, 246] width 998 height 345
drag, startPoint x: 435, startPoint y: 361, endPoint x: 425, endPoint y: 362, distance: 9.7
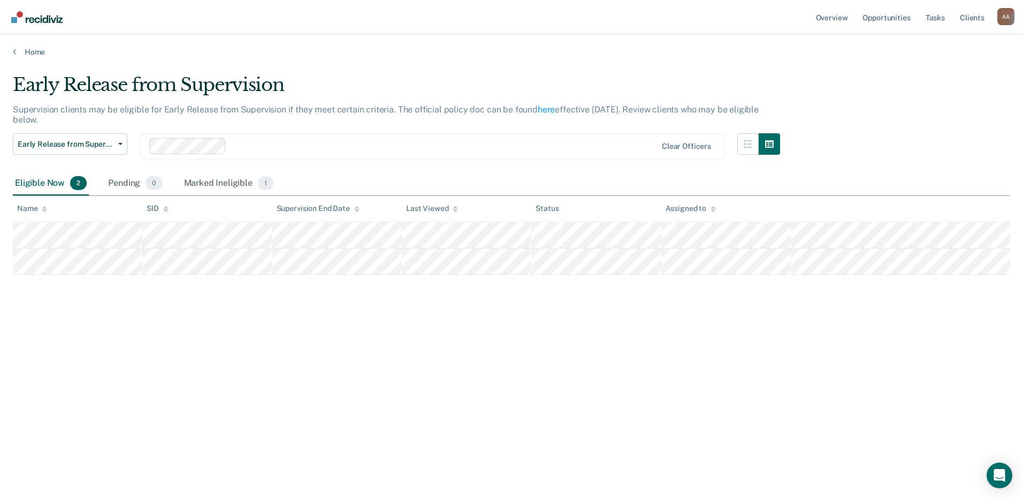
click at [425, 362] on div "Early Release from Supervision Supervision clients may be eligible for Early Re…" at bounding box center [512, 246] width 998 height 345
click at [370, 370] on div "Early Release from Supervision Supervision clients may be eligible for Early Re…" at bounding box center [512, 246] width 998 height 345
click at [354, 369] on div "Early Release from Supervision Supervision clients may be eligible for Early Re…" at bounding box center [512, 246] width 998 height 345
click at [346, 335] on div "Early Release from Supervision Supervision clients may be eligible for Early Re…" at bounding box center [512, 246] width 998 height 345
drag, startPoint x: 506, startPoint y: 331, endPoint x: 482, endPoint y: 331, distance: 24.1
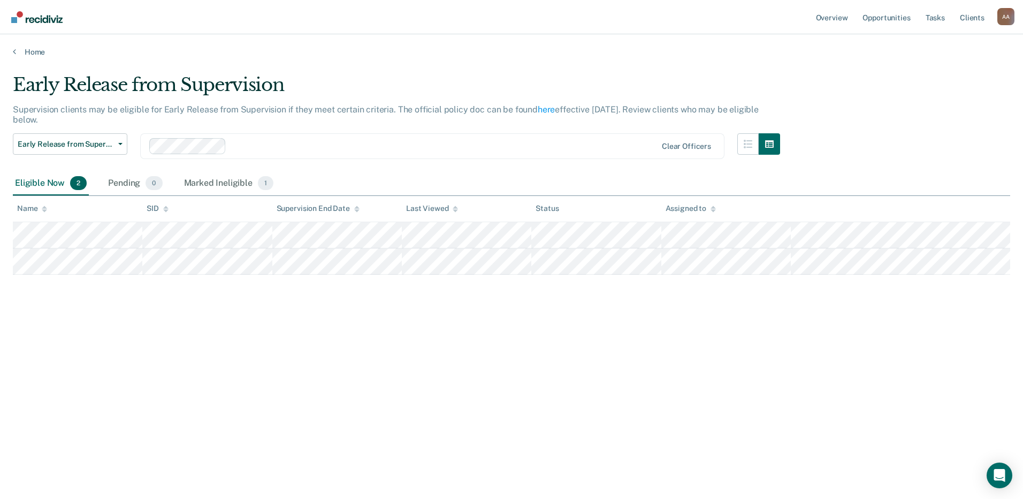
click at [482, 331] on div "Early Release from Supervision Supervision clients may be eligible for Early Re…" at bounding box center [512, 246] width 998 height 345
click at [346, 339] on div "Early Release from Supervision Supervision clients may be eligible for Early Re…" at bounding box center [512, 246] width 998 height 345
drag, startPoint x: 635, startPoint y: 316, endPoint x: 184, endPoint y: 378, distance: 454.9
click at [184, 378] on div "Early Release from Supervision Supervision clients may be eligible for Early Re…" at bounding box center [512, 246] width 998 height 345
drag, startPoint x: 184, startPoint y: 378, endPoint x: 171, endPoint y: 400, distance: 25.2
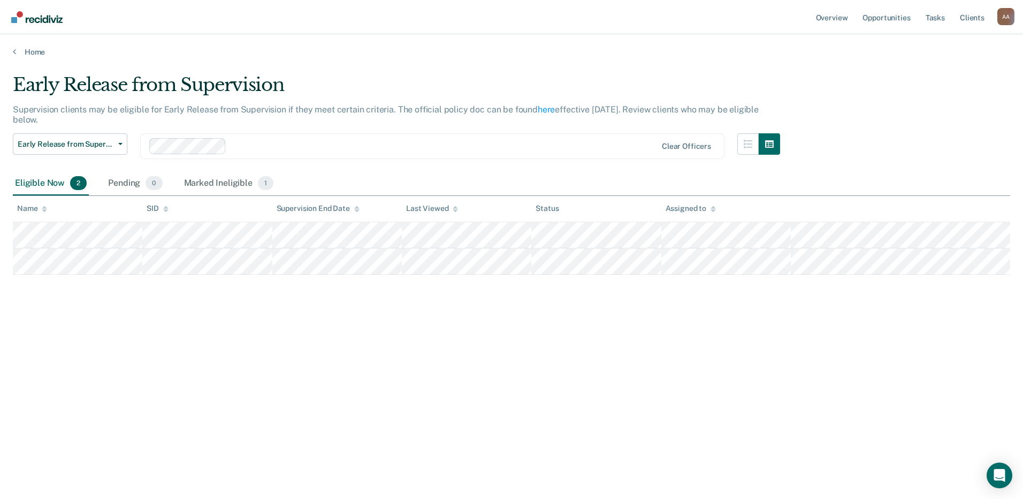
click at [171, 400] on div "Early Release from Supervision Supervision clients may be eligible for Early Re…" at bounding box center [512, 246] width 998 height 345
click at [155, 397] on div "Early Release from Supervision Supervision clients may be eligible for Early Re…" at bounding box center [512, 246] width 998 height 345
drag, startPoint x: 446, startPoint y: 314, endPoint x: 441, endPoint y: 316, distance: 5.5
click at [443, 316] on div "Early Release from Supervision Supervision clients may be eligible for Early Re…" at bounding box center [512, 246] width 998 height 345
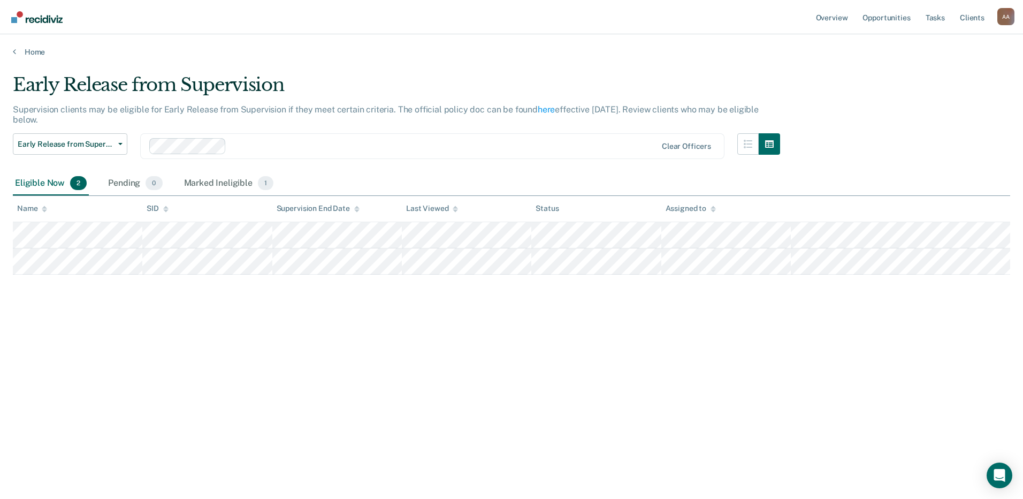
click at [234, 383] on div "Early Release from Supervision Supervision clients may be eligible for Early Re…" at bounding box center [512, 246] width 998 height 345
click at [232, 381] on div "Early Release from Supervision Supervision clients may be eligible for Early Re…" at bounding box center [512, 246] width 998 height 345
click at [219, 429] on div "Early Release from Supervision Supervision clients may be eligible for Early Re…" at bounding box center [512, 263] width 998 height 379
click at [455, 356] on div "Early Release from Supervision Supervision clients may be eligible for Early Re…" at bounding box center [512, 246] width 998 height 345
click at [431, 407] on div "Early Release from Supervision Supervision clients may be eligible for Early Re…" at bounding box center [512, 246] width 998 height 345
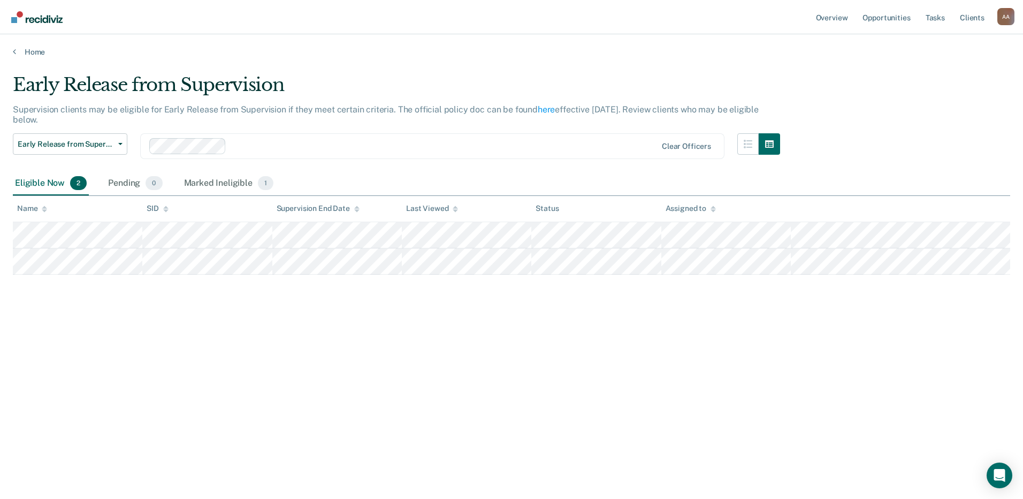
drag, startPoint x: 302, startPoint y: 377, endPoint x: 291, endPoint y: 375, distance: 10.9
click at [291, 375] on div "Early Release from Supervision Supervision clients may be eligible for Early Re…" at bounding box center [512, 246] width 998 height 345
click at [997, 5] on ul "Overview Opportunities Tasks Client s" at bounding box center [906, 17] width 184 height 34
click at [1001, 11] on div "A A" at bounding box center [1006, 16] width 17 height 17
click at [926, 74] on link "Log Out" at bounding box center [963, 70] width 86 height 9
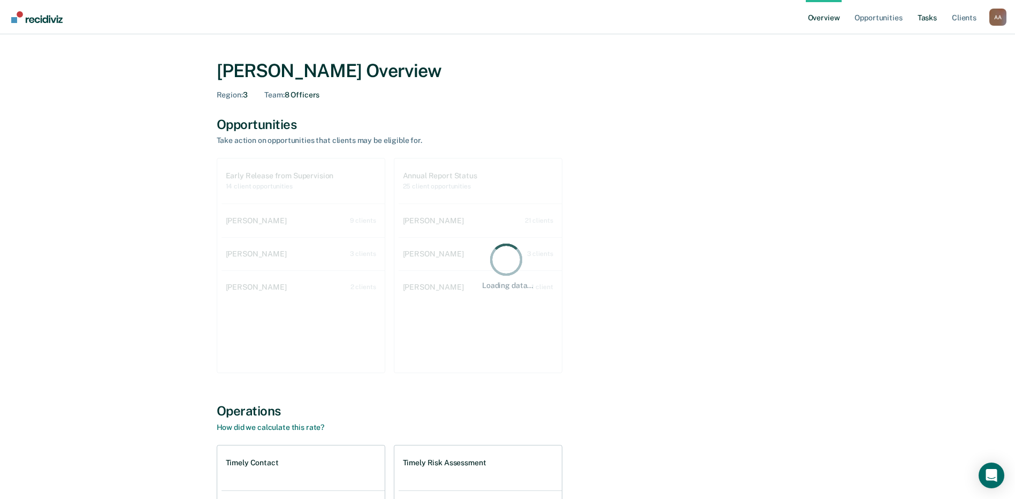
click at [924, 19] on link "Tasks" at bounding box center [928, 17] width 24 height 34
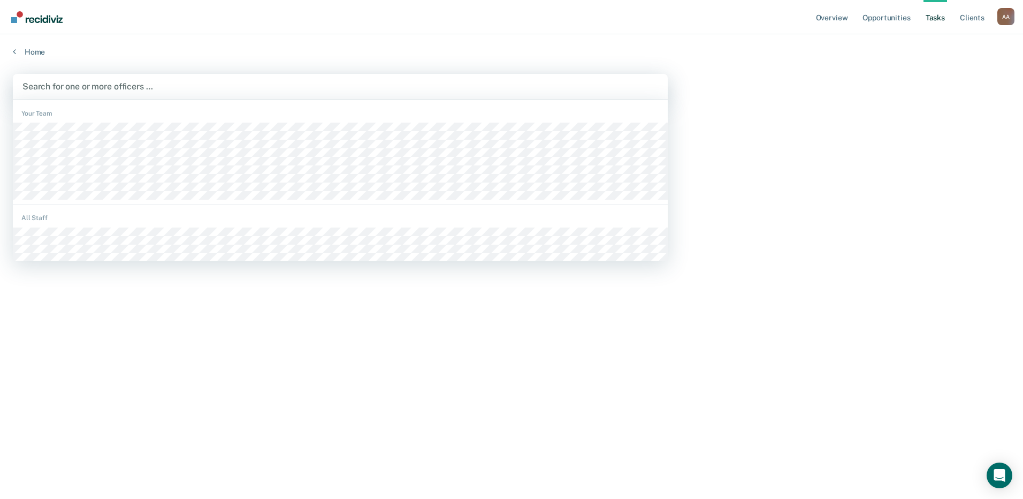
click at [102, 89] on div at bounding box center [340, 86] width 636 height 12
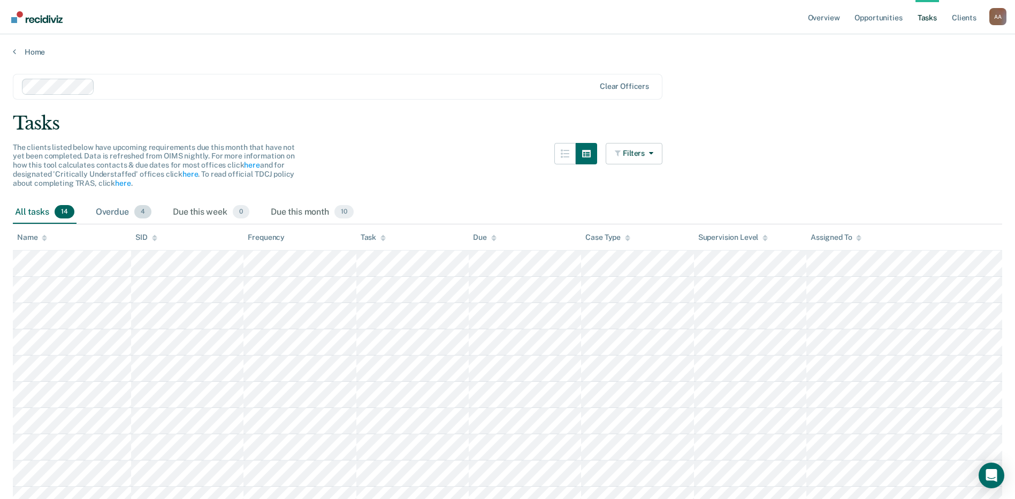
click at [120, 215] on div "Overdue 4" at bounding box center [124, 213] width 60 height 24
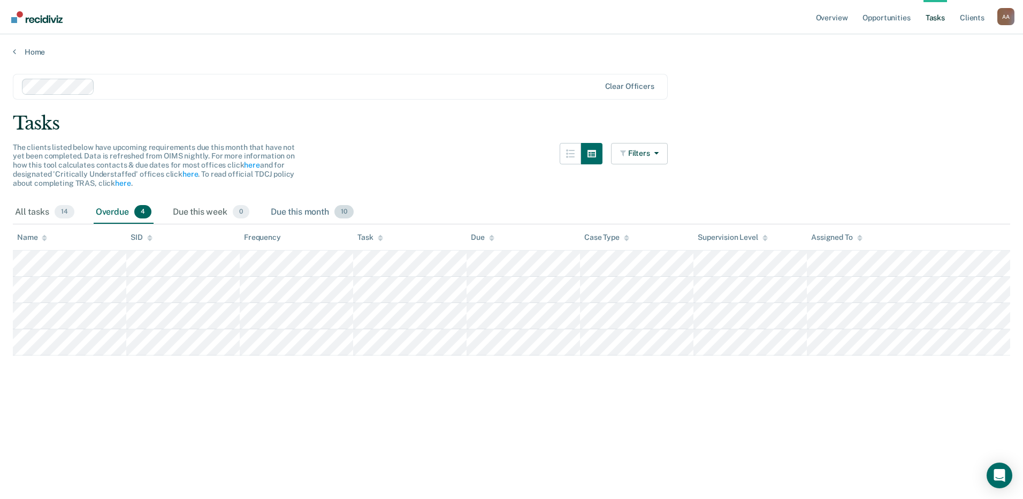
click at [305, 211] on div "Due this month 10" at bounding box center [312, 213] width 87 height 24
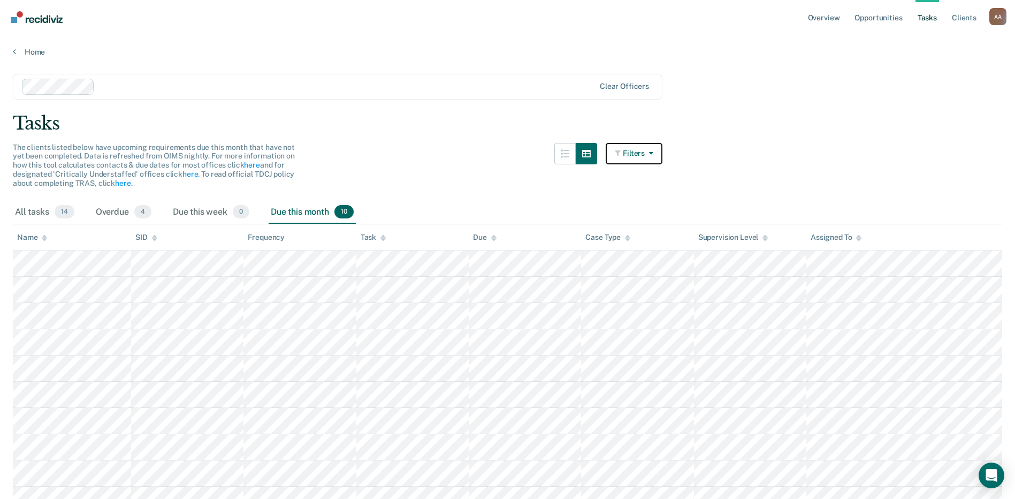
click at [652, 152] on icon "button" at bounding box center [649, 152] width 9 height 7
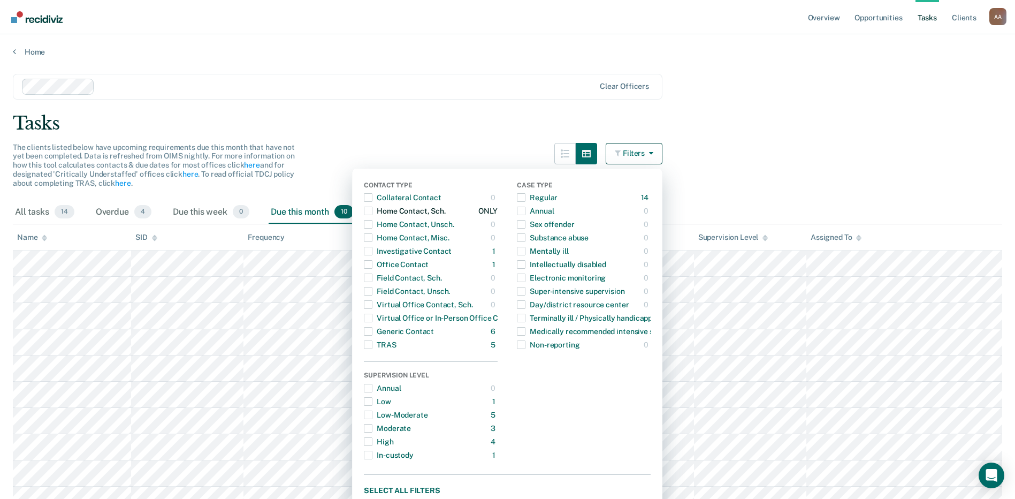
click at [373, 212] on span "button" at bounding box center [368, 211] width 9 height 9
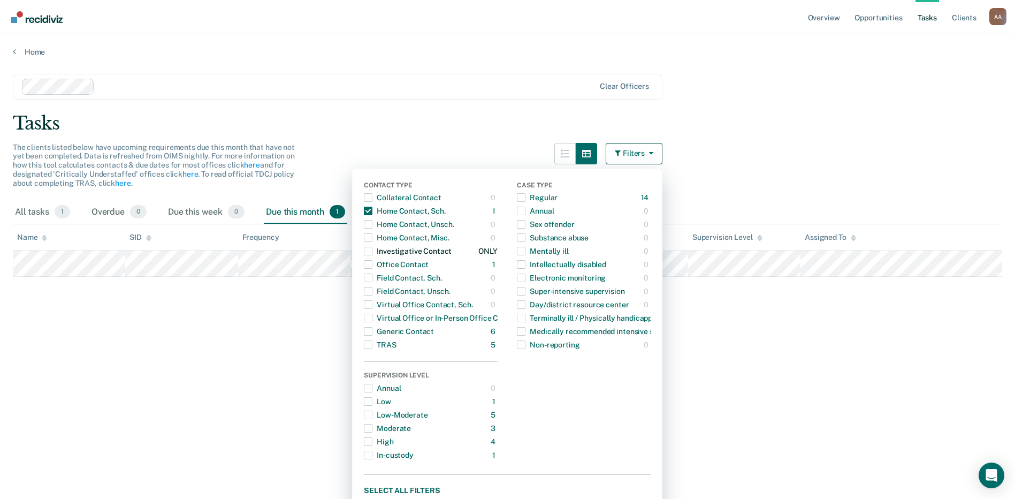
click at [373, 254] on span "button" at bounding box center [368, 251] width 9 height 9
click at [371, 265] on span "button" at bounding box center [368, 264] width 9 height 9
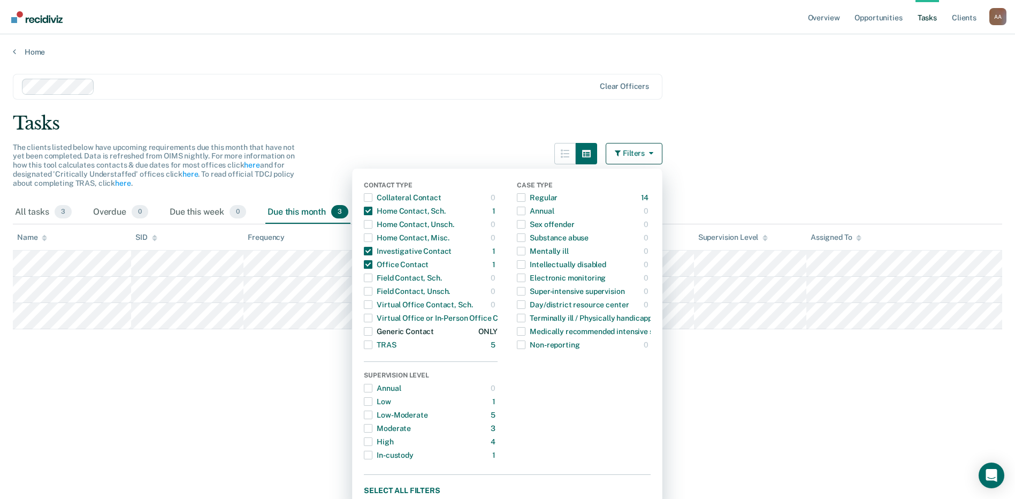
click at [373, 329] on span "button" at bounding box center [368, 331] width 9 height 9
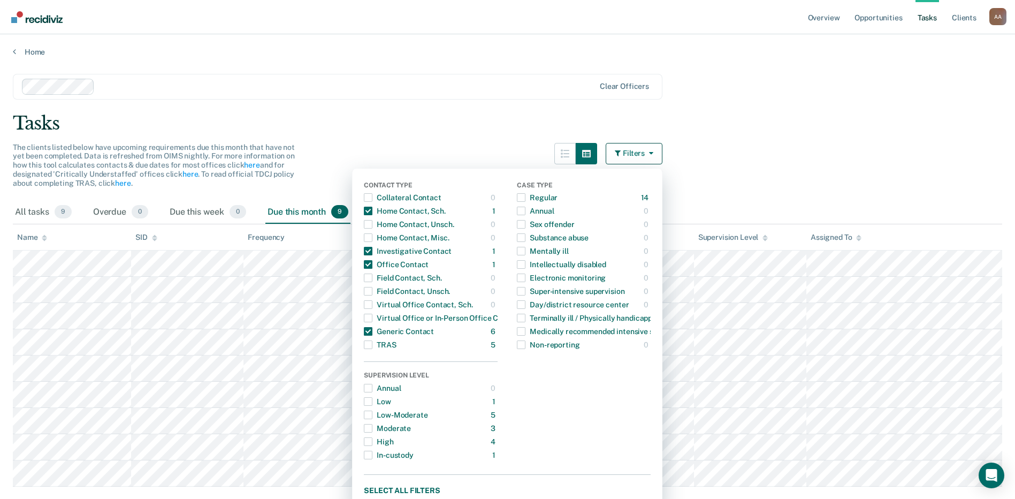
click at [799, 139] on main "Clear officers Tasks The clients listed below have upcoming requirements due th…" at bounding box center [507, 291] width 1015 height 469
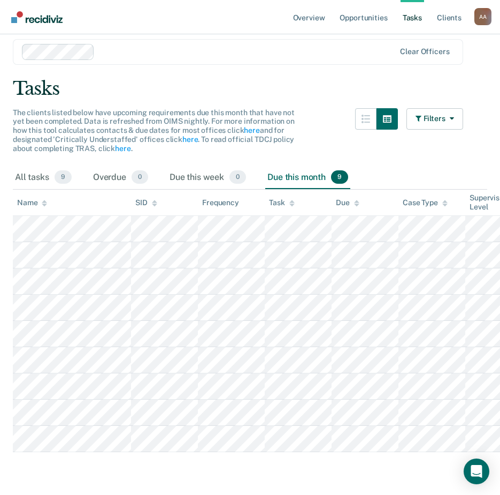
scroll to position [69, 0]
click at [340, 108] on div "The clients listed below have upcoming requirements due this month that have no…" at bounding box center [238, 137] width 451 height 58
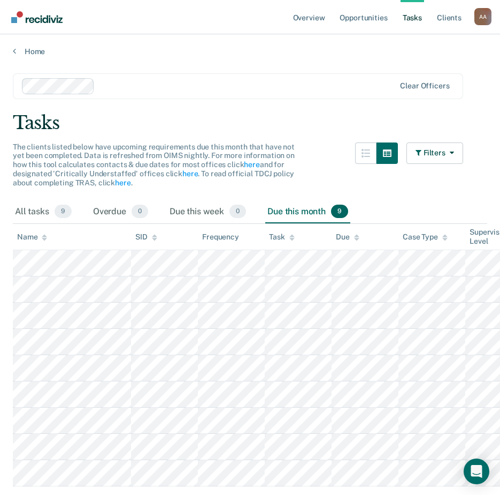
scroll to position [0, 0]
click at [434, 81] on div "Clear officers" at bounding box center [238, 87] width 451 height 26
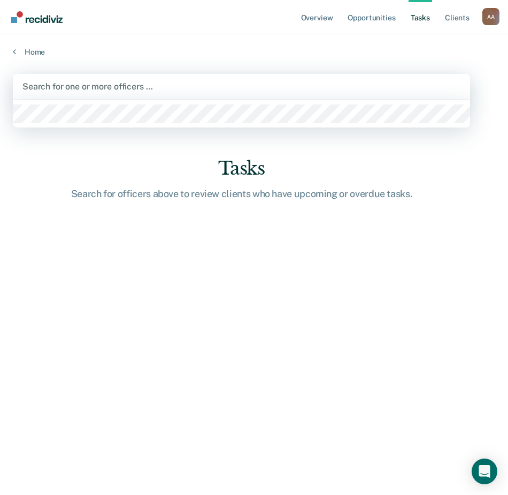
click at [83, 87] on div at bounding box center [241, 86] width 438 height 12
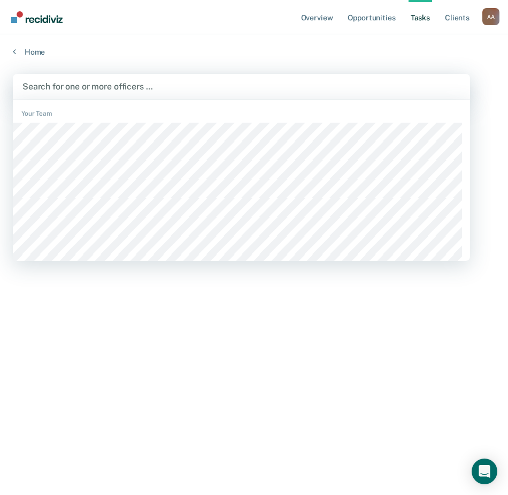
click at [83, 87] on div at bounding box center [241, 86] width 438 height 12
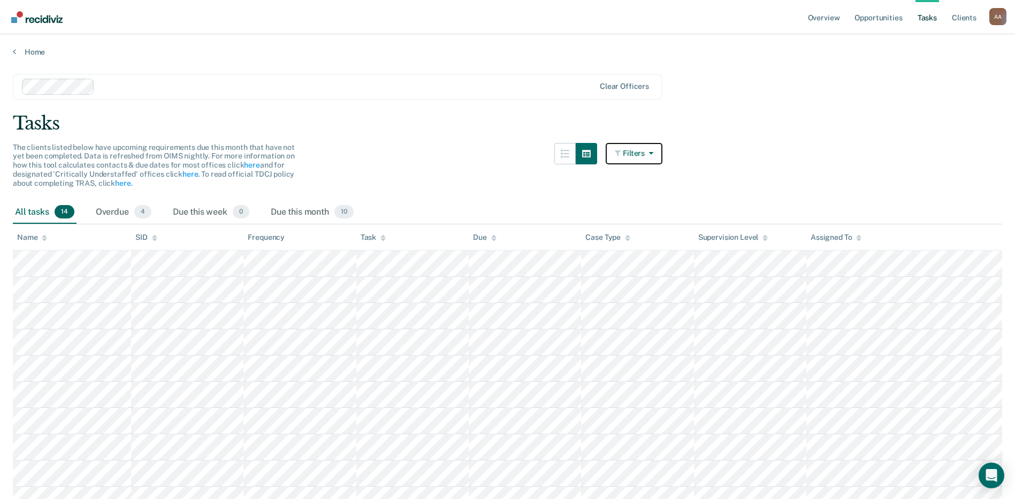
click at [654, 155] on icon "button" at bounding box center [649, 152] width 9 height 7
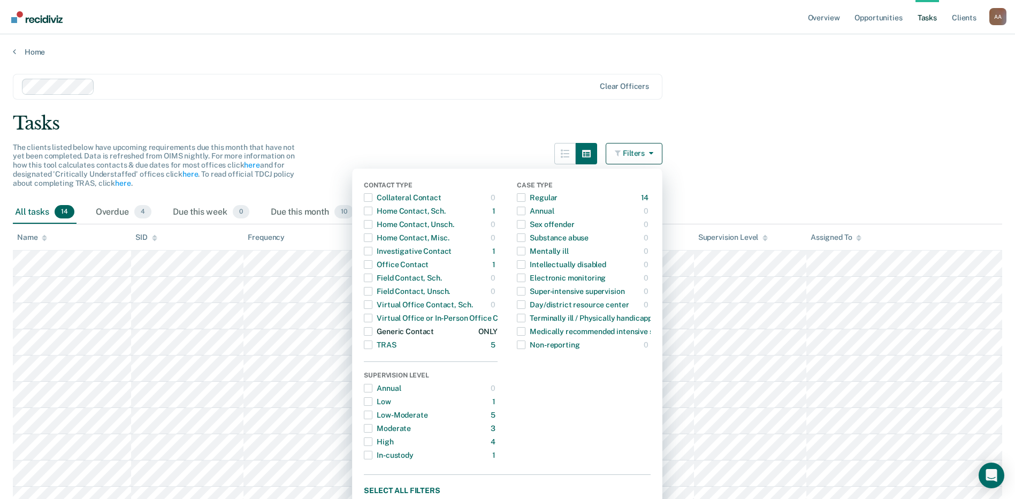
click at [373, 332] on span "button" at bounding box center [368, 331] width 9 height 9
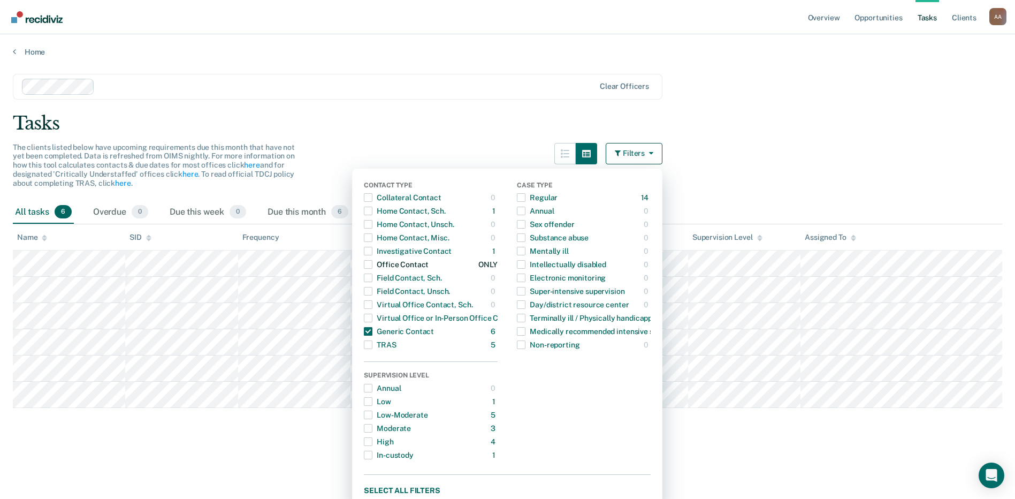
click at [373, 263] on span "button" at bounding box center [368, 264] width 9 height 9
click at [373, 246] on div "button" at bounding box center [368, 250] width 9 height 17
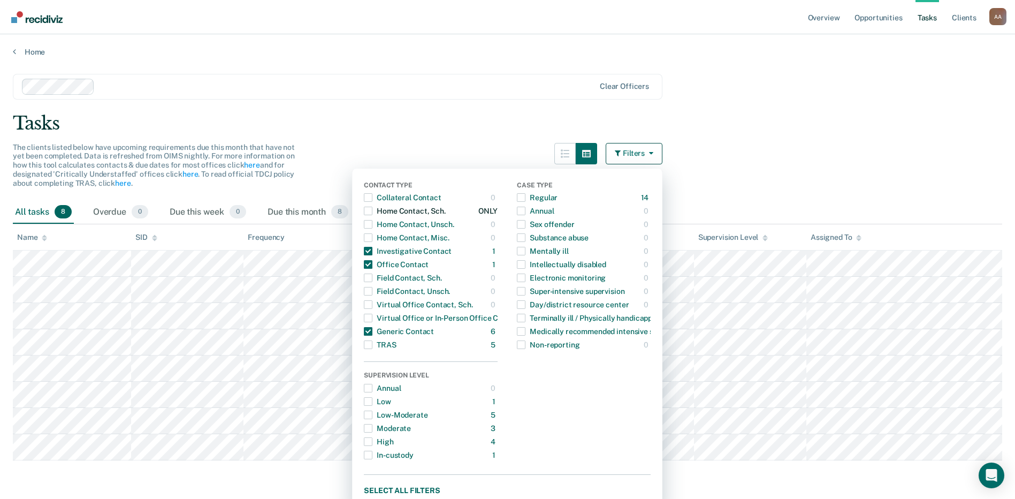
click at [373, 207] on span "button" at bounding box center [368, 211] width 9 height 9
click at [465, 125] on div "Tasks" at bounding box center [508, 123] width 990 height 22
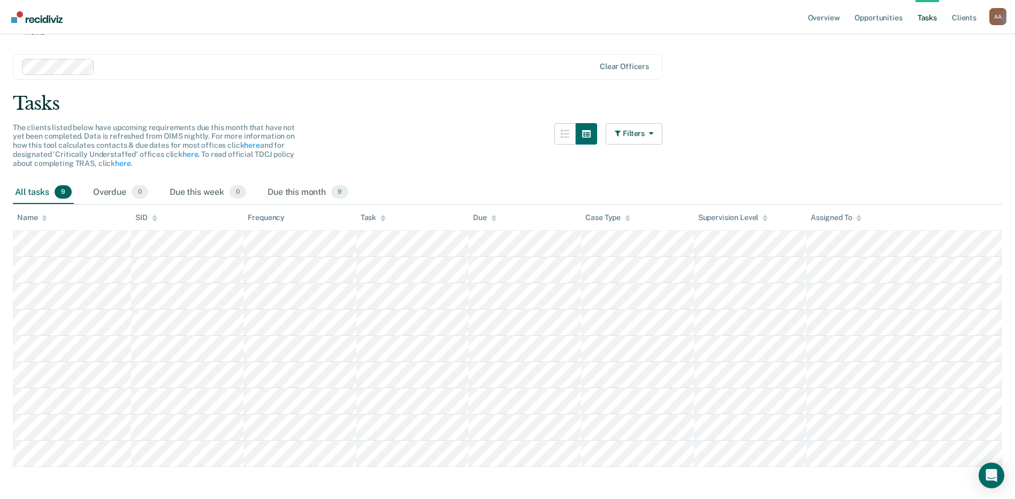
scroll to position [31, 0]
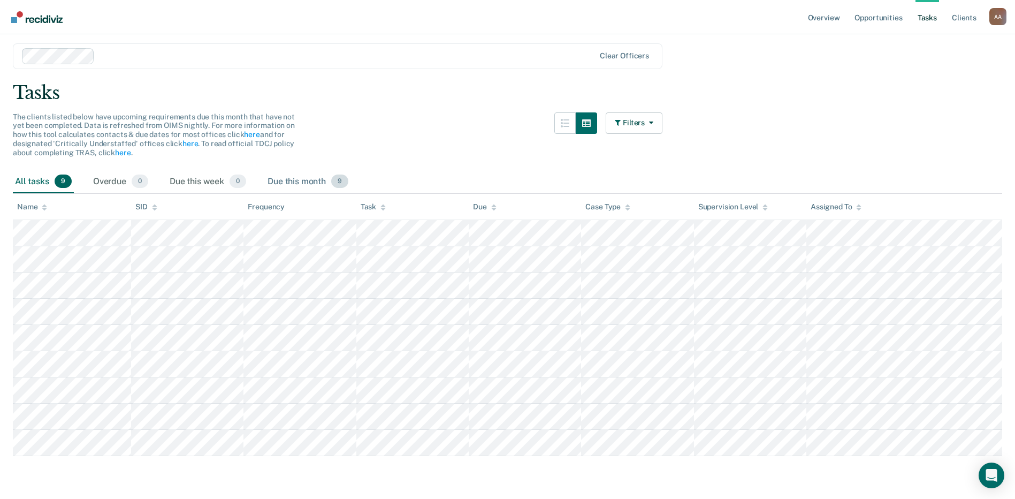
click at [323, 175] on div "Due this month 9" at bounding box center [307, 182] width 85 height 24
click at [449, 131] on div "The clients listed below have upcoming requirements due this month that have no…" at bounding box center [338, 141] width 650 height 58
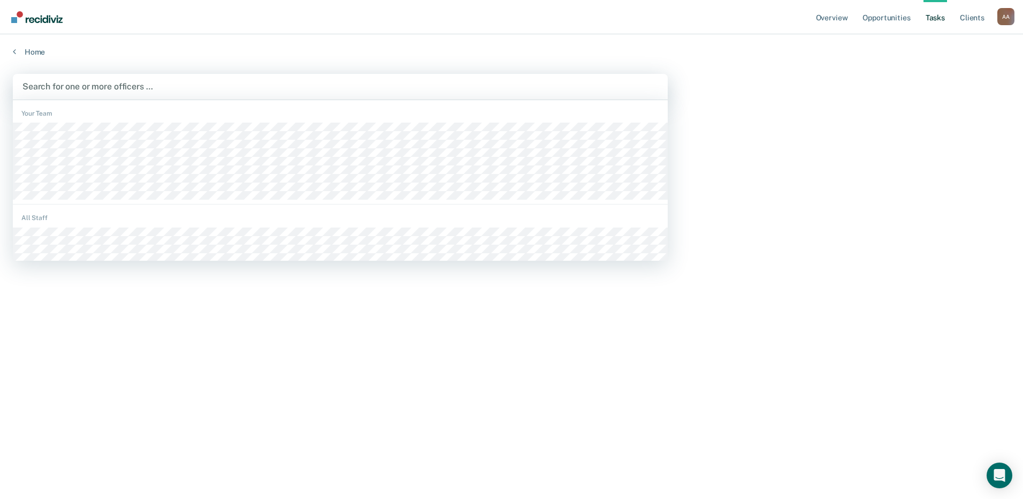
click at [373, 80] on div at bounding box center [340, 86] width 636 height 12
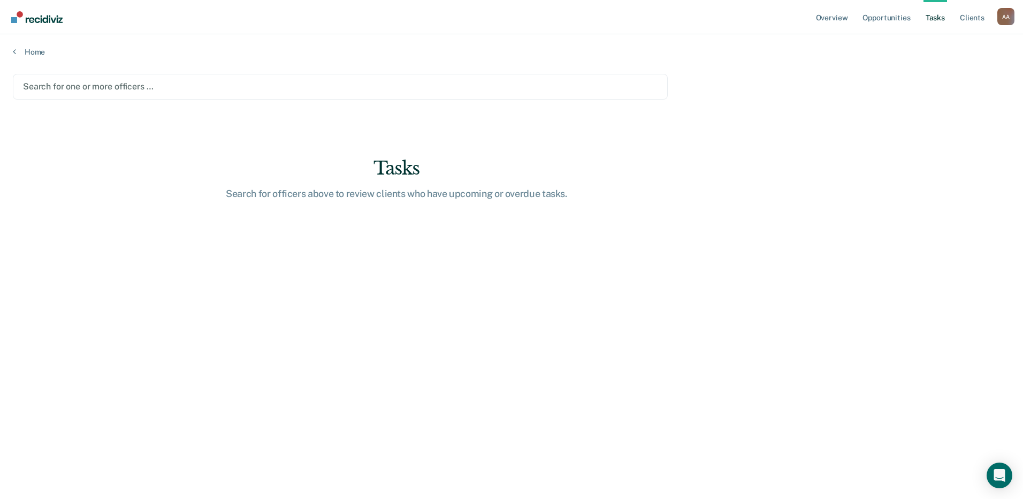
click at [373, 80] on div at bounding box center [340, 86] width 635 height 12
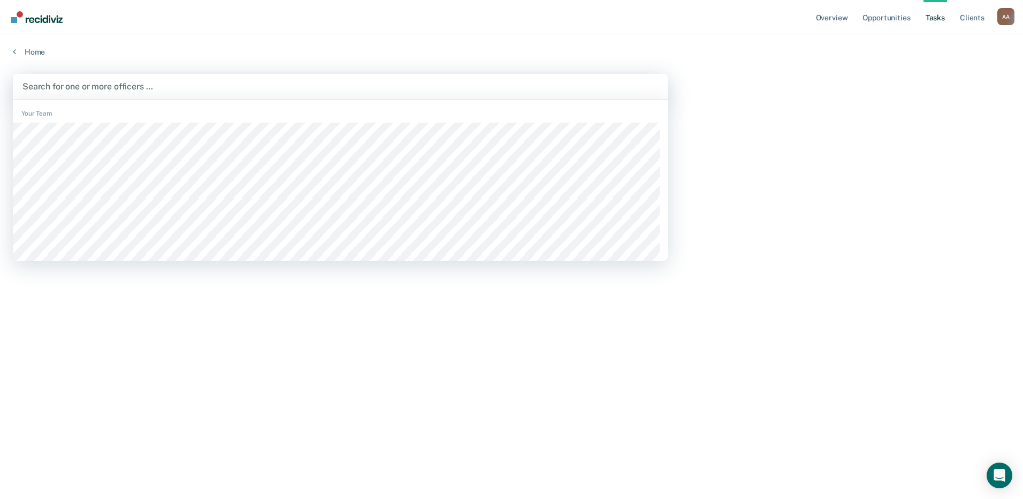
click at [373, 80] on div at bounding box center [340, 86] width 636 height 12
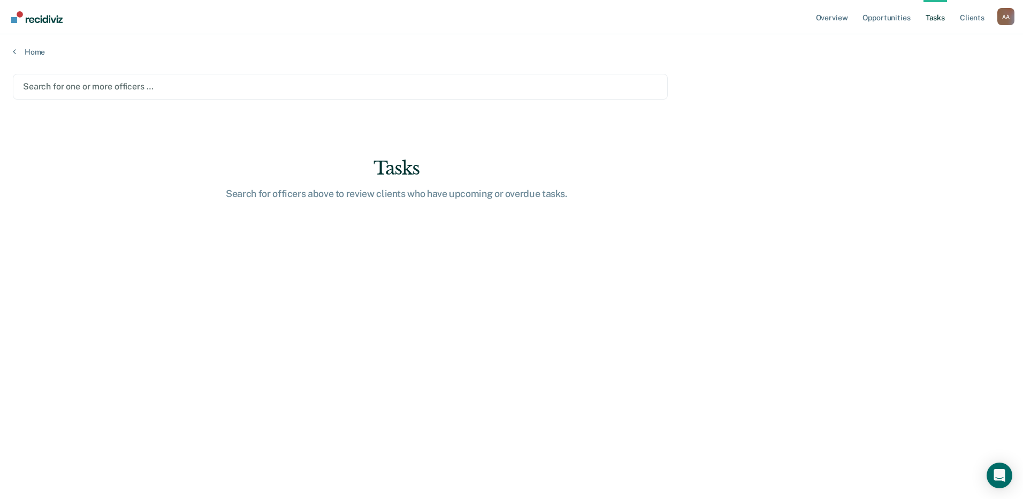
click at [370, 89] on div at bounding box center [340, 86] width 635 height 12
click at [370, 82] on div at bounding box center [340, 86] width 635 height 12
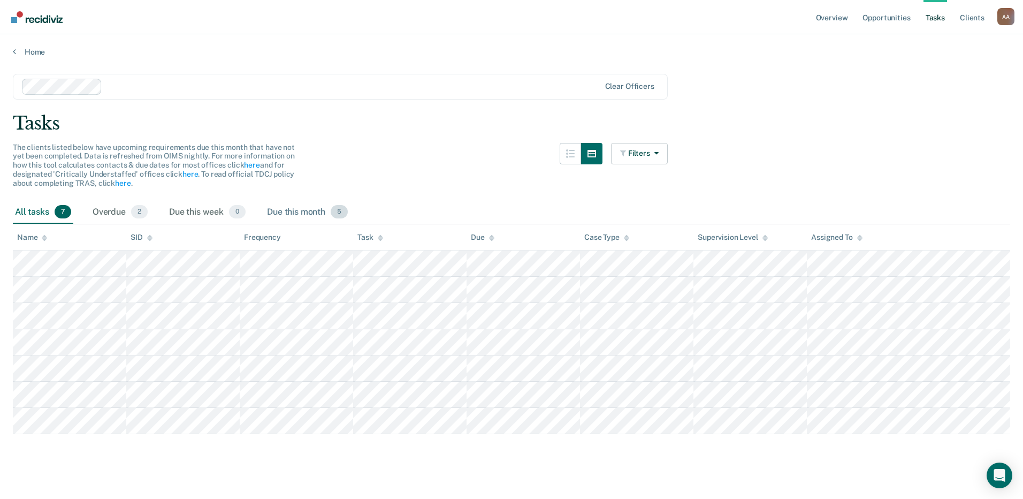
click at [312, 203] on div "Due this month 5" at bounding box center [307, 213] width 85 height 24
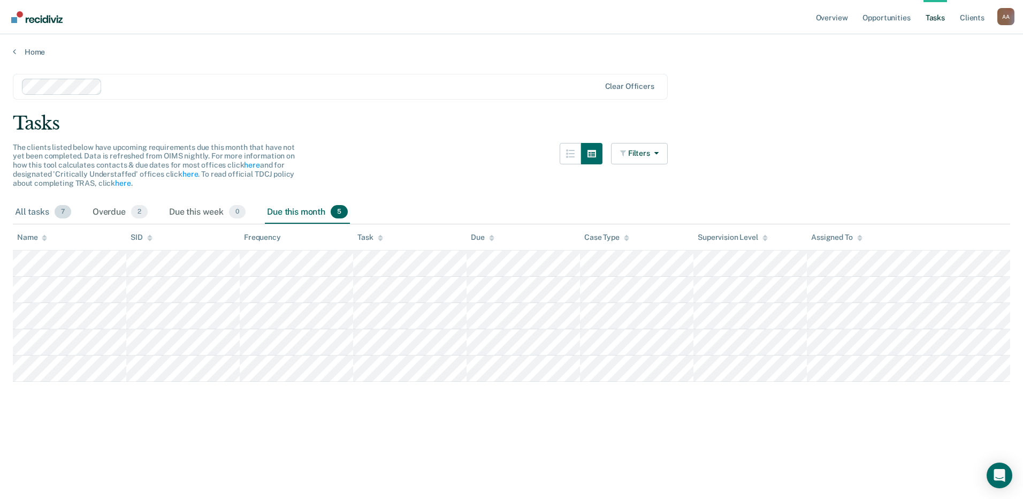
click at [65, 210] on span "7" at bounding box center [63, 212] width 17 height 14
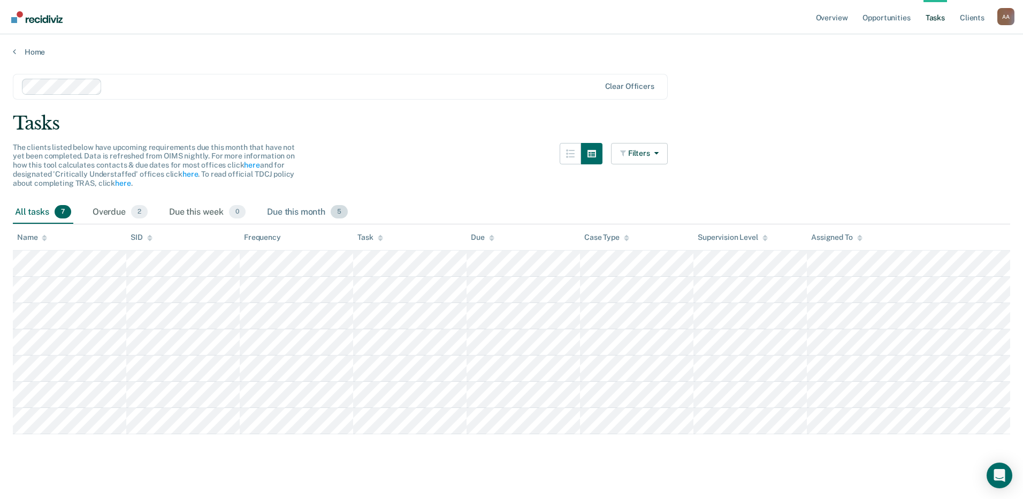
click at [302, 210] on div "Due this month 5" at bounding box center [307, 213] width 85 height 24
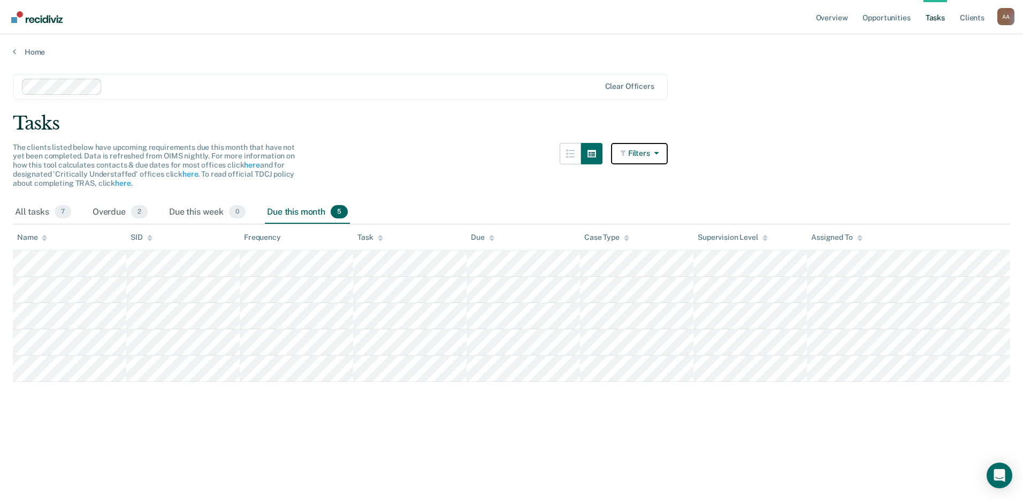
click at [662, 157] on button "Filters" at bounding box center [639, 153] width 57 height 21
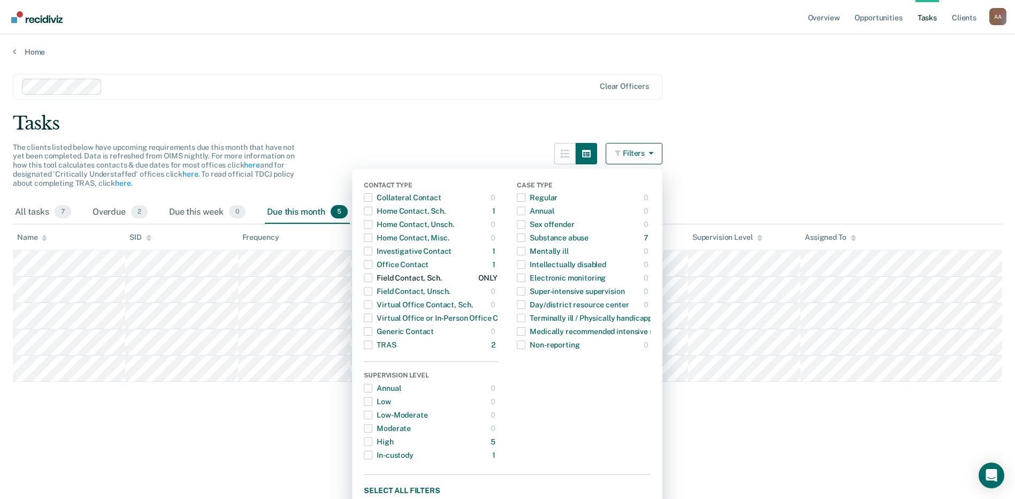
click at [373, 278] on span "button" at bounding box center [368, 278] width 9 height 9
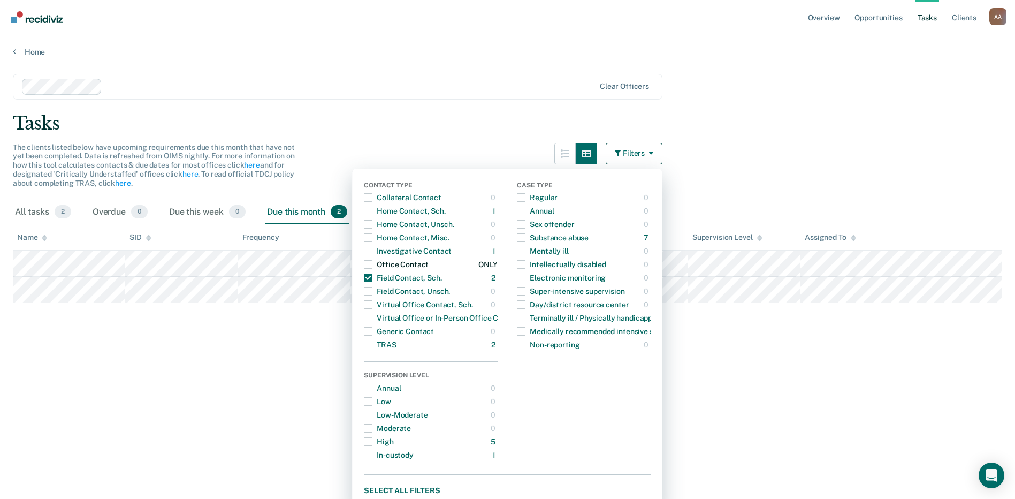
click at [373, 264] on span "button" at bounding box center [368, 264] width 9 height 9
click at [373, 254] on span "button" at bounding box center [368, 251] width 9 height 9
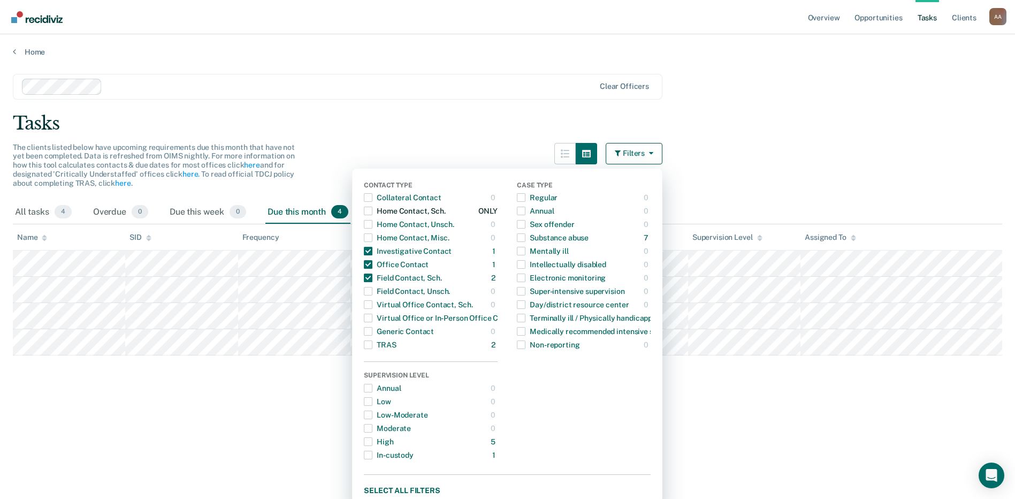
click at [373, 212] on span "button" at bounding box center [368, 211] width 9 height 9
click at [422, 134] on main "Clear officers Tasks The clients listed below have upcoming requirements due th…" at bounding box center [507, 276] width 1015 height 439
